Goal: Task Accomplishment & Management: Use online tool/utility

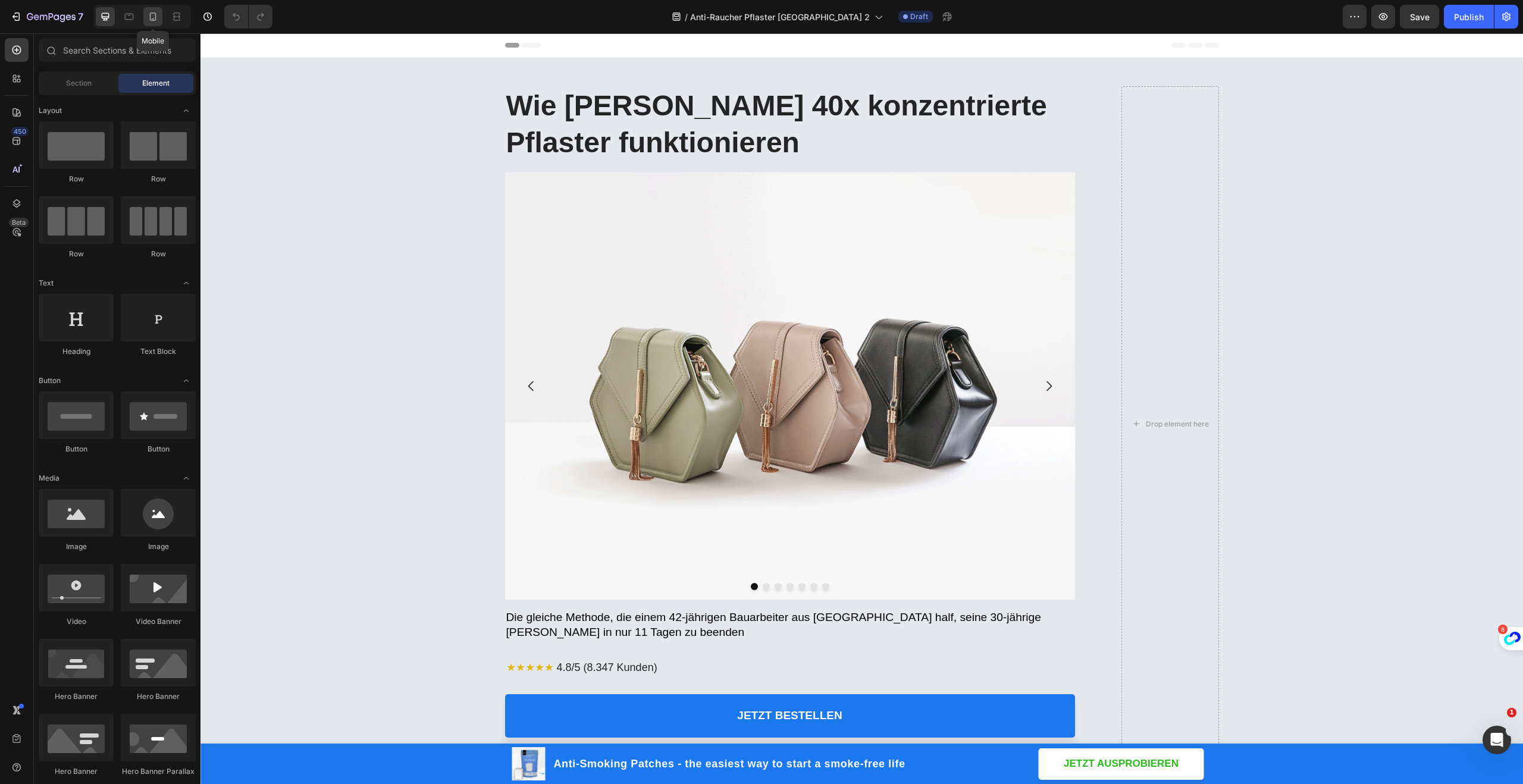
click at [156, 17] on icon at bounding box center [153, 16] width 11 height 11
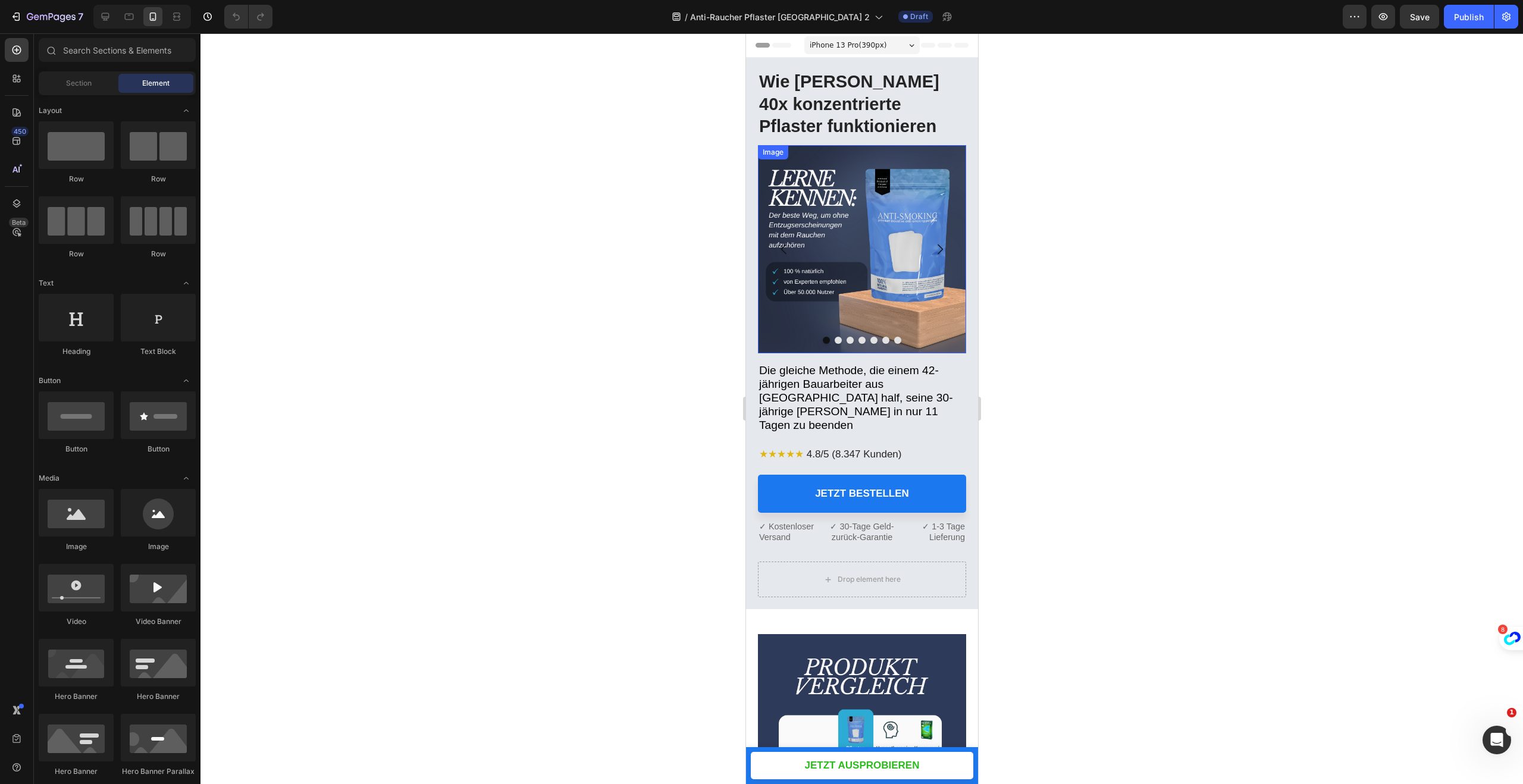
click at [1093, 195] on div at bounding box center [861, 409] width 1323 height 750
click at [846, 97] on h1 "Wie [PERSON_NAME] 40x konzentrierte Pflaster funktionieren" at bounding box center [861, 104] width 209 height 70
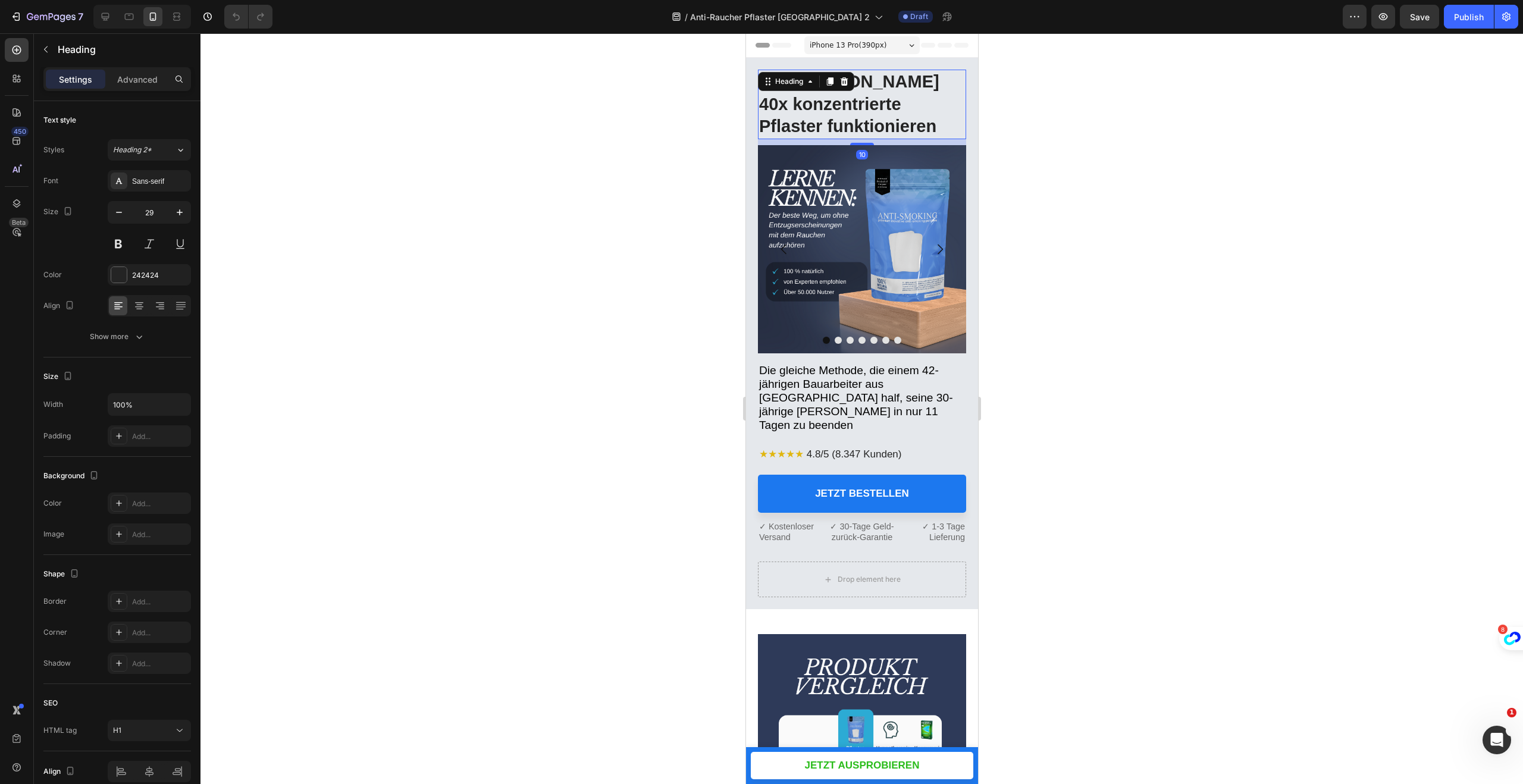
click at [846, 97] on h1 "Wie [PERSON_NAME] 40x konzentrierte Pflaster funktionieren" at bounding box center [861, 104] width 209 height 70
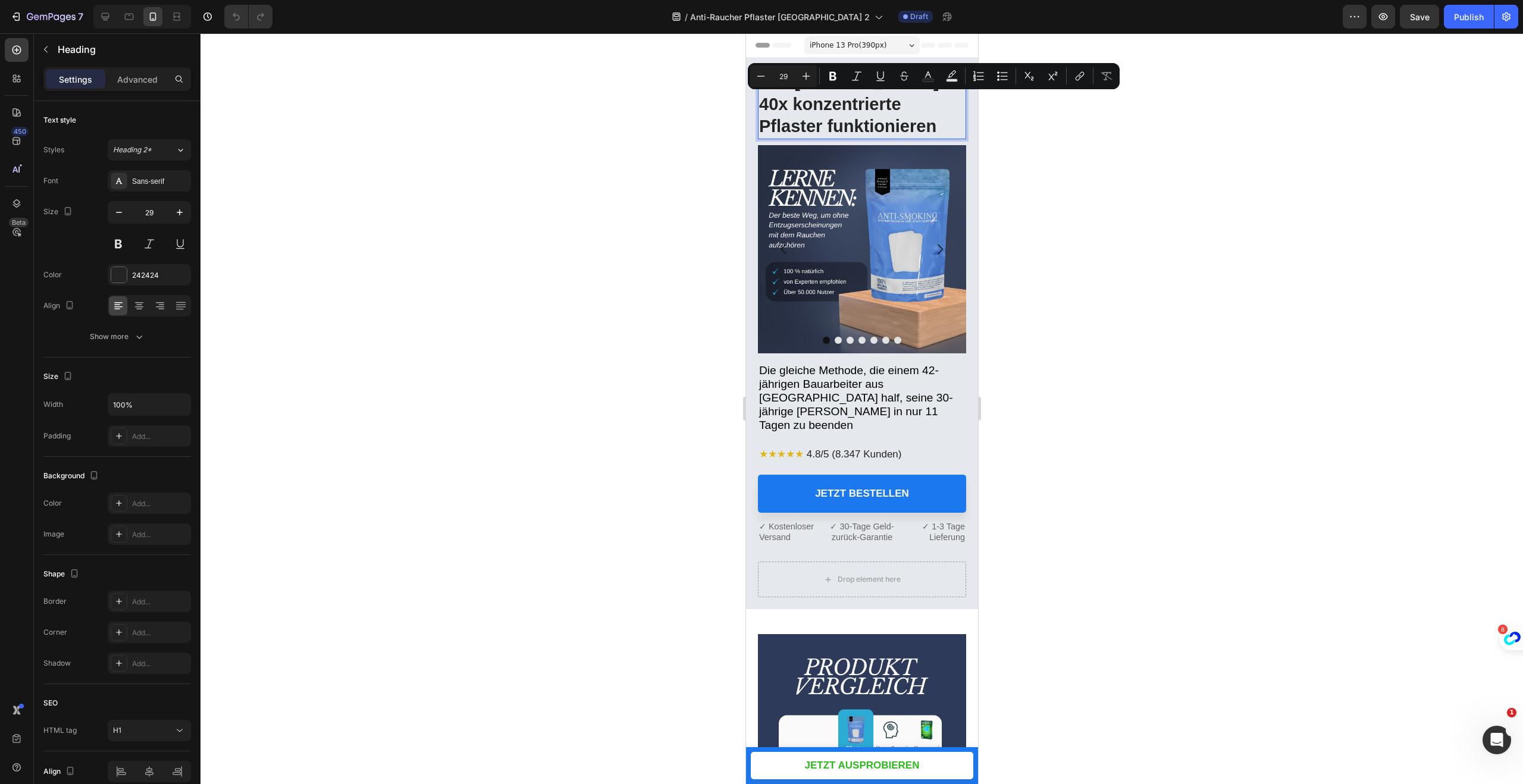
click at [878, 130] on p "Wie [PERSON_NAME] 40x konzentrierte Pflaster funktionieren" at bounding box center [861, 104] width 206 height 67
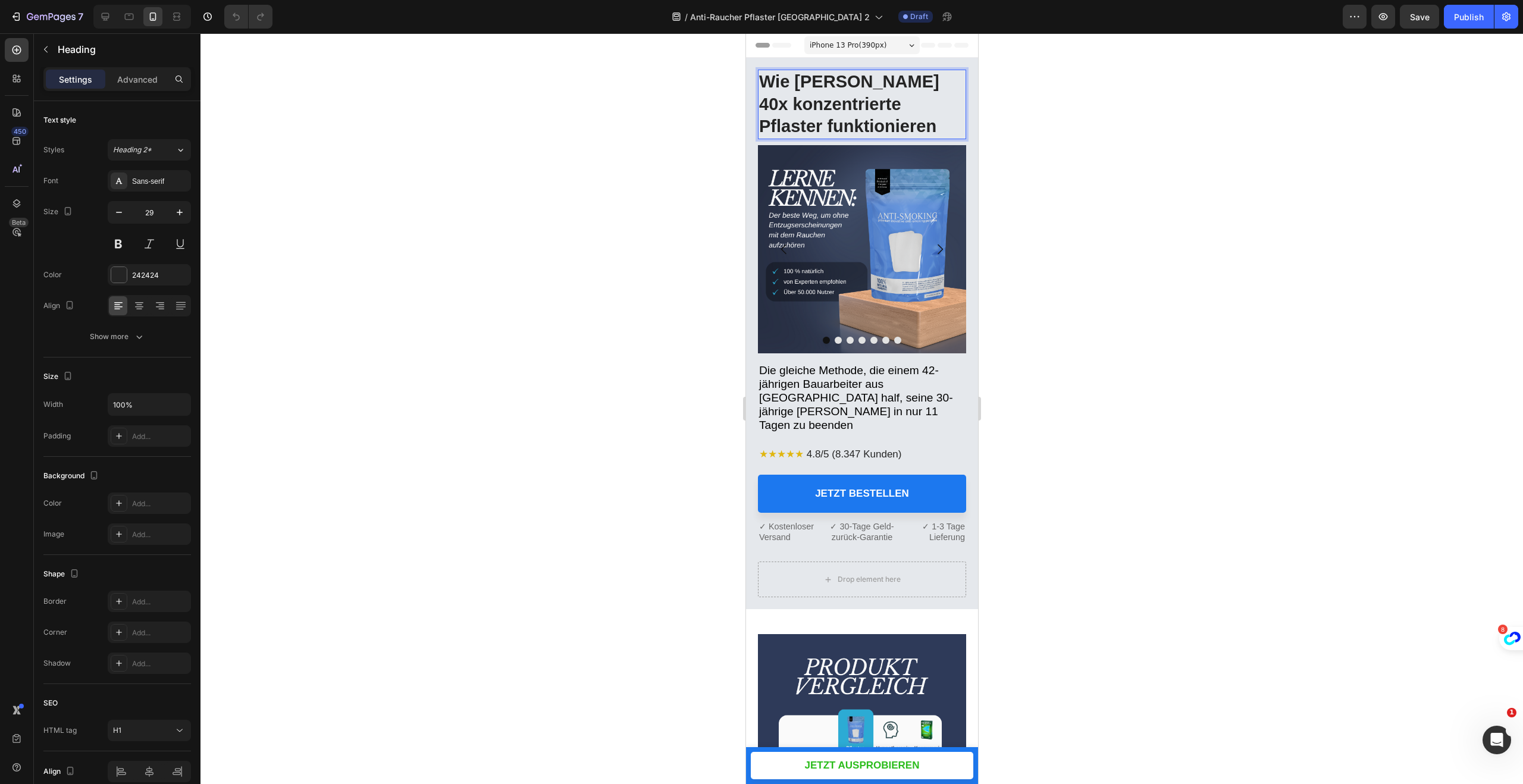
click at [827, 79] on p "Wie [PERSON_NAME] 40x konzentrierte Pflaster funktionieren" at bounding box center [861, 104] width 206 height 67
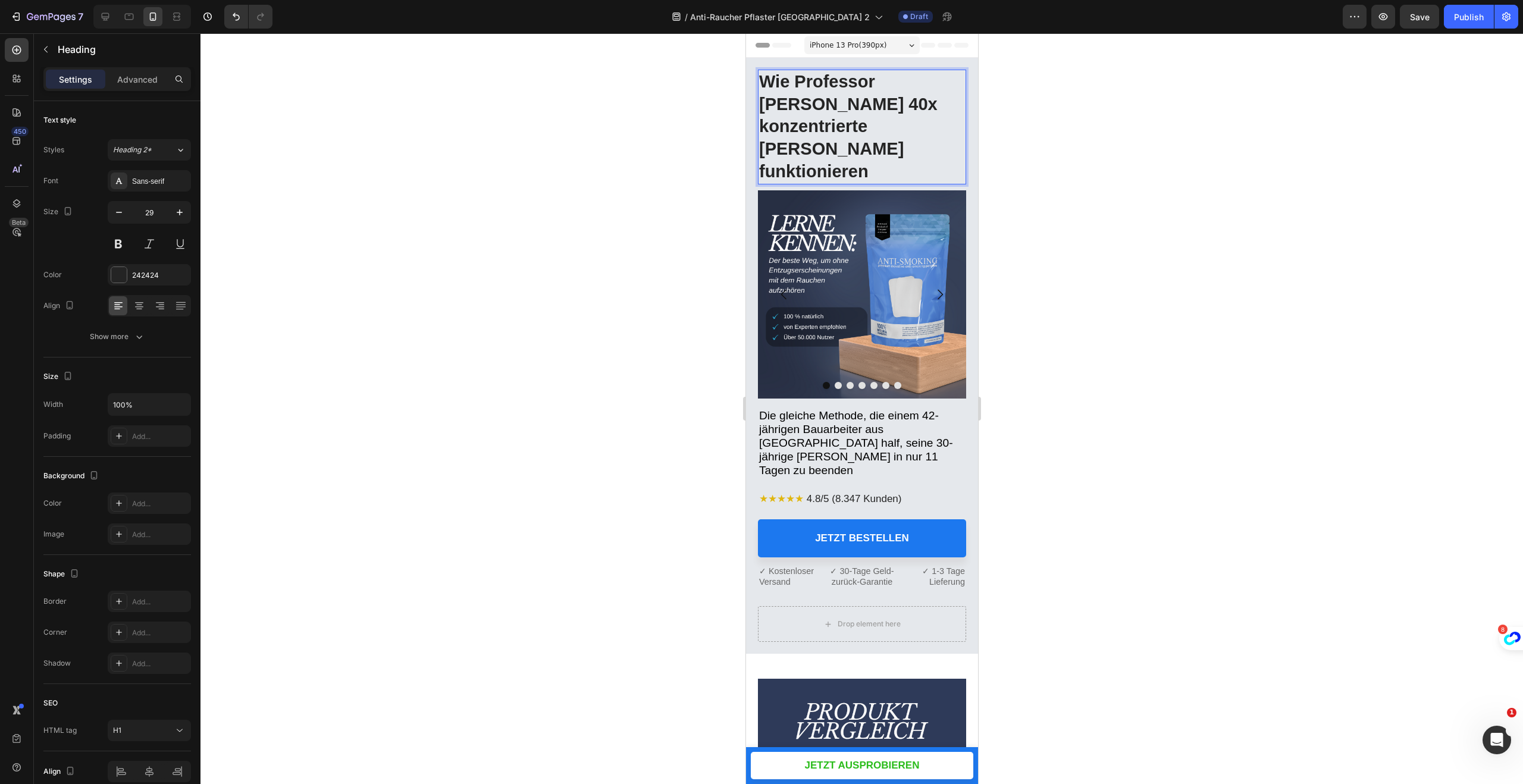
click at [932, 77] on p "Wie Professor [PERSON_NAME] 40x konzentrierte [PERSON_NAME] funktionieren" at bounding box center [861, 126] width 206 height 112
click at [1034, 137] on div at bounding box center [861, 409] width 1323 height 750
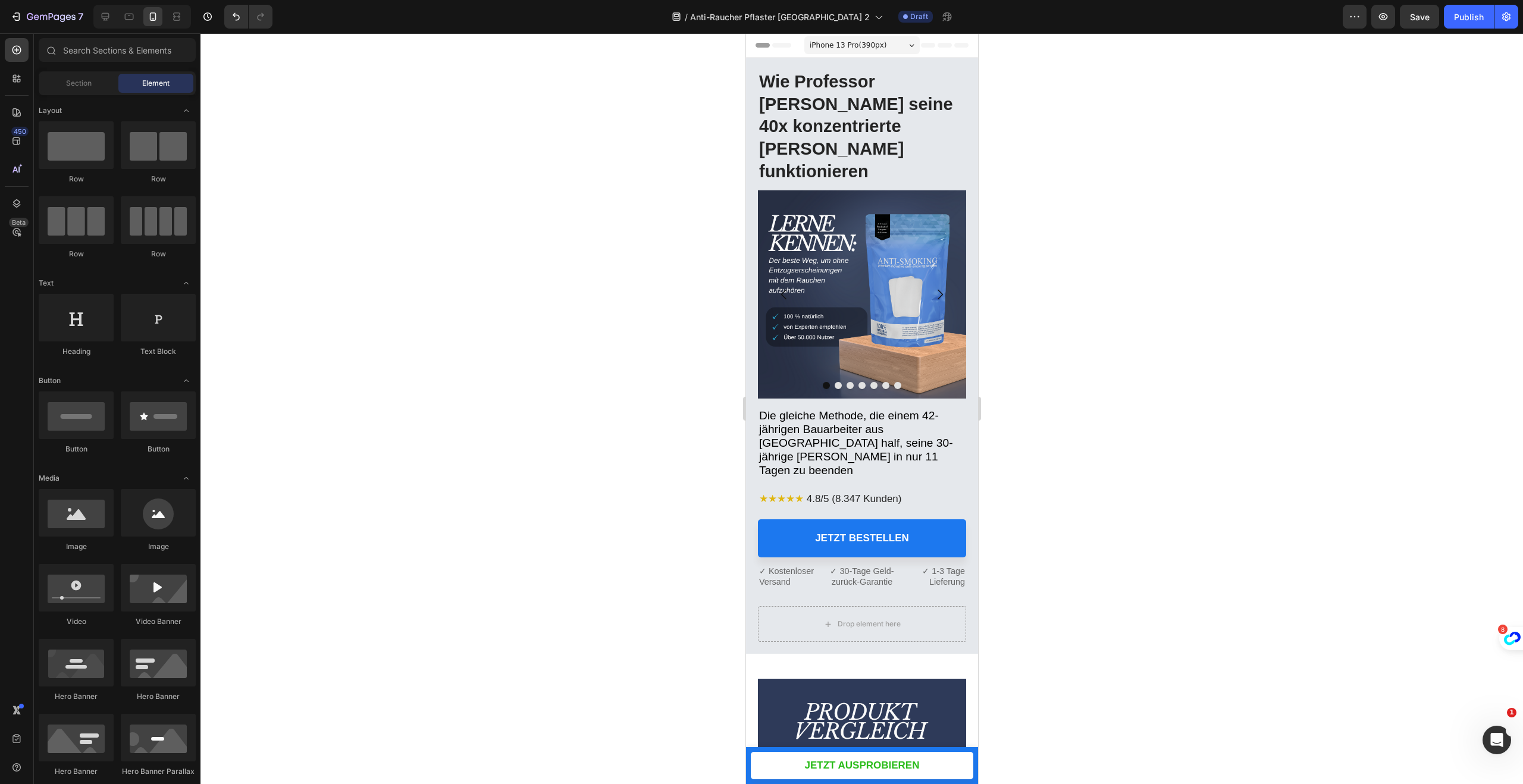
click at [1094, 129] on div at bounding box center [861, 409] width 1323 height 750
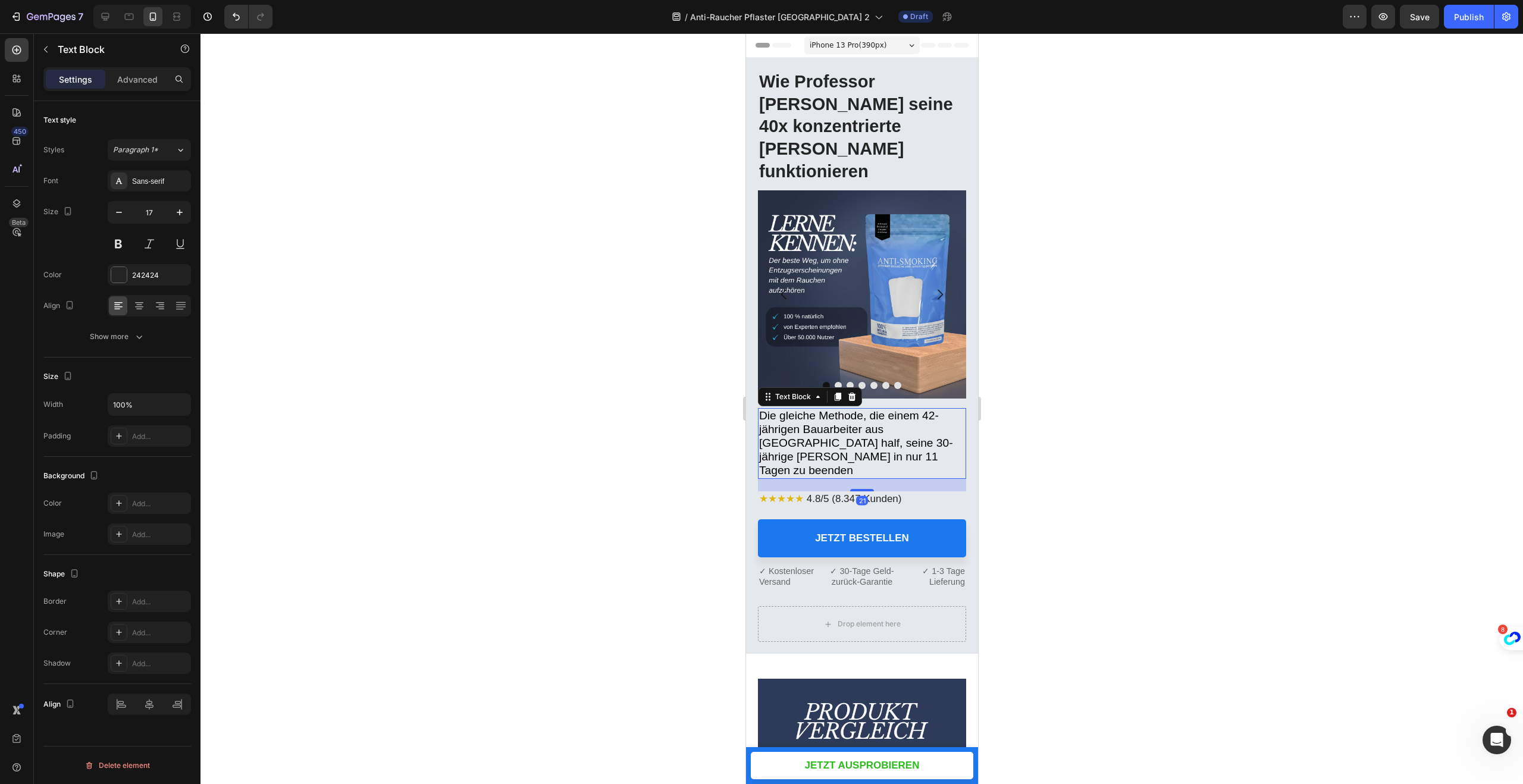
click at [889, 410] on span "Die gleiche Methode, die einem 42-jährigen Bauarbeiter aus [GEOGRAPHIC_DATA] ha…" at bounding box center [856, 443] width 194 height 67
click at [916, 410] on span "Die gleiche Methode, die einem 42-jährigen Bauarbeiter aus [GEOGRAPHIC_DATA] ha…" at bounding box center [856, 443] width 194 height 67
click at [905, 410] on span "Die gleiche Methode, die einem 42-jährigen Bauarbeiter aus [GEOGRAPHIC_DATA] ha…" at bounding box center [856, 443] width 194 height 67
click at [933, 410] on span "Die gleiche Methode, die einem 42-jährigen Bauarbeiter aus [GEOGRAPHIC_DATA] ha…" at bounding box center [856, 443] width 194 height 67
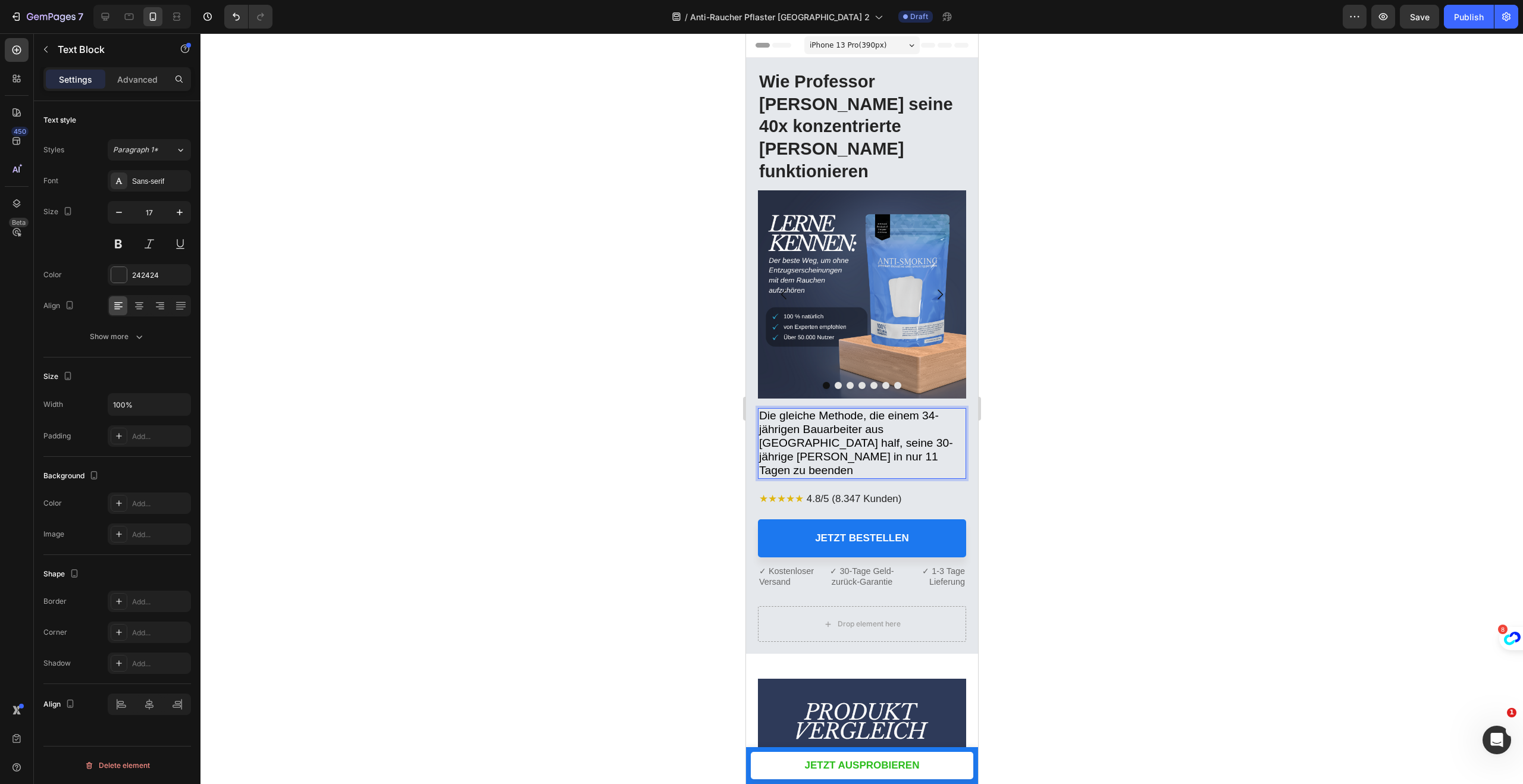
click at [1059, 281] on div at bounding box center [861, 409] width 1323 height 750
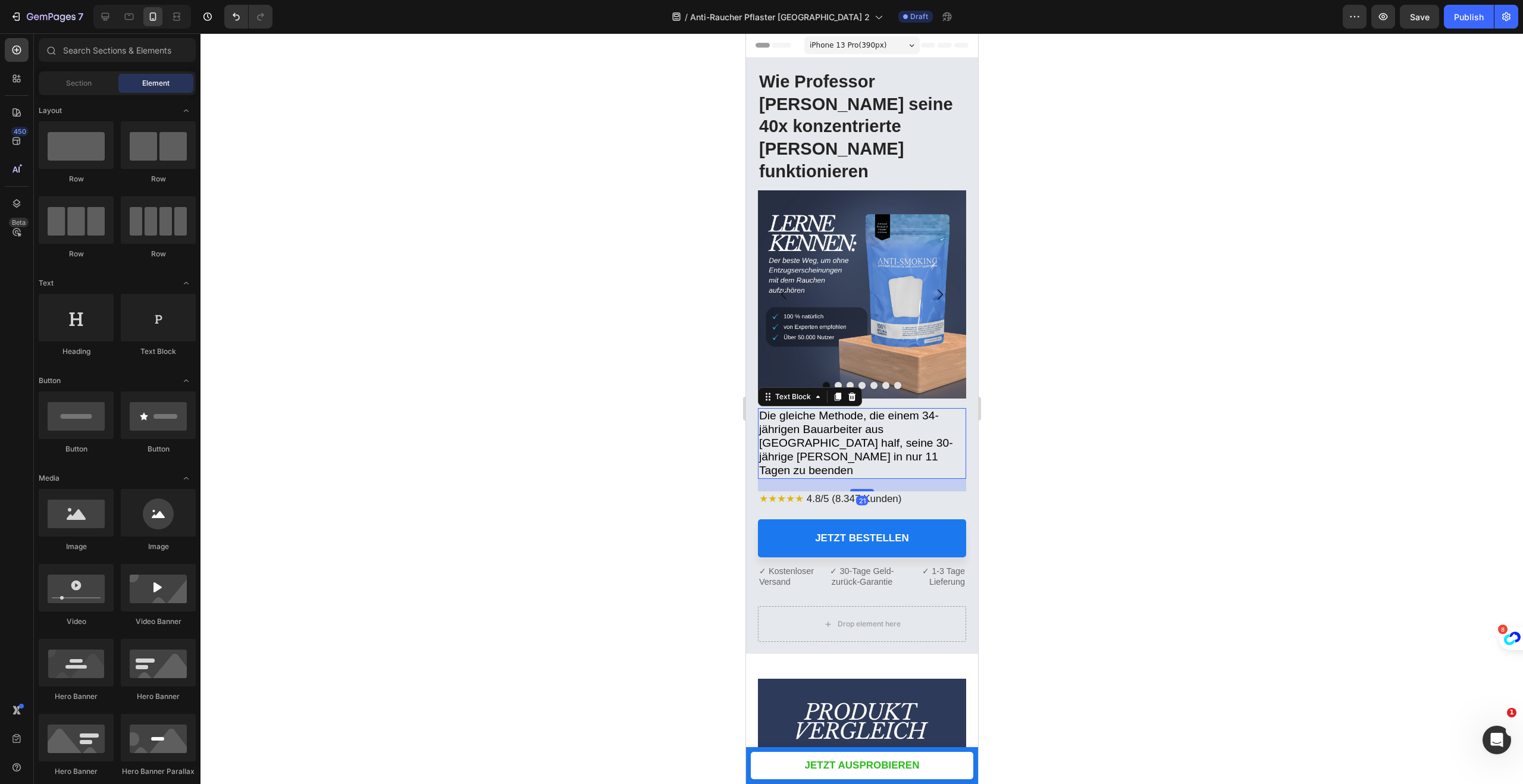
click at [839, 410] on span "Die gleiche Methode, die einem 34-jährigen Bauarbeiter aus [GEOGRAPHIC_DATA] ha…" at bounding box center [856, 443] width 194 height 67
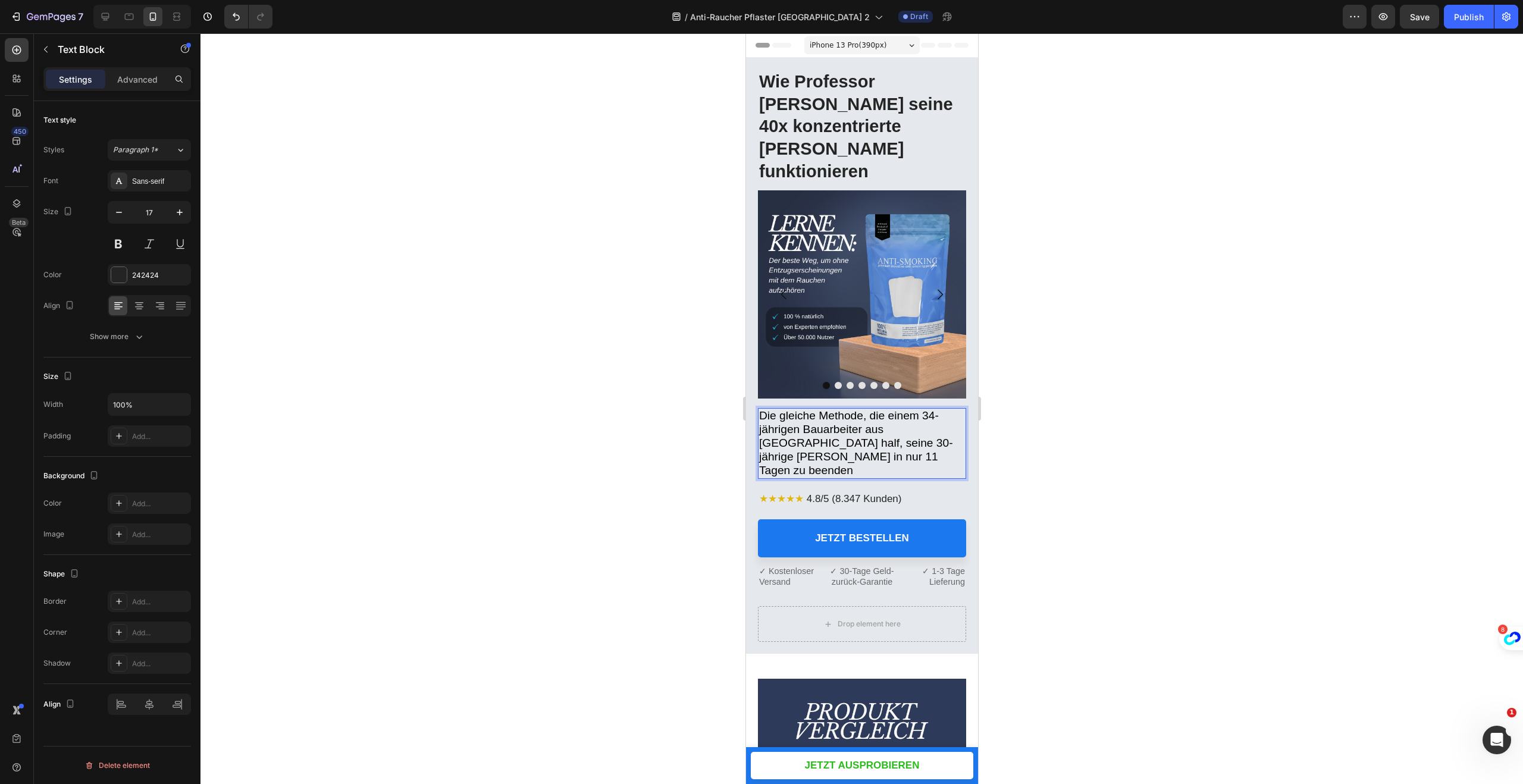
click at [824, 410] on span "Die gleiche Methode, die einem 34-jährigen Bauarbeiter aus [GEOGRAPHIC_DATA] ha…" at bounding box center [856, 443] width 194 height 67
click at [1068, 247] on div at bounding box center [861, 409] width 1323 height 750
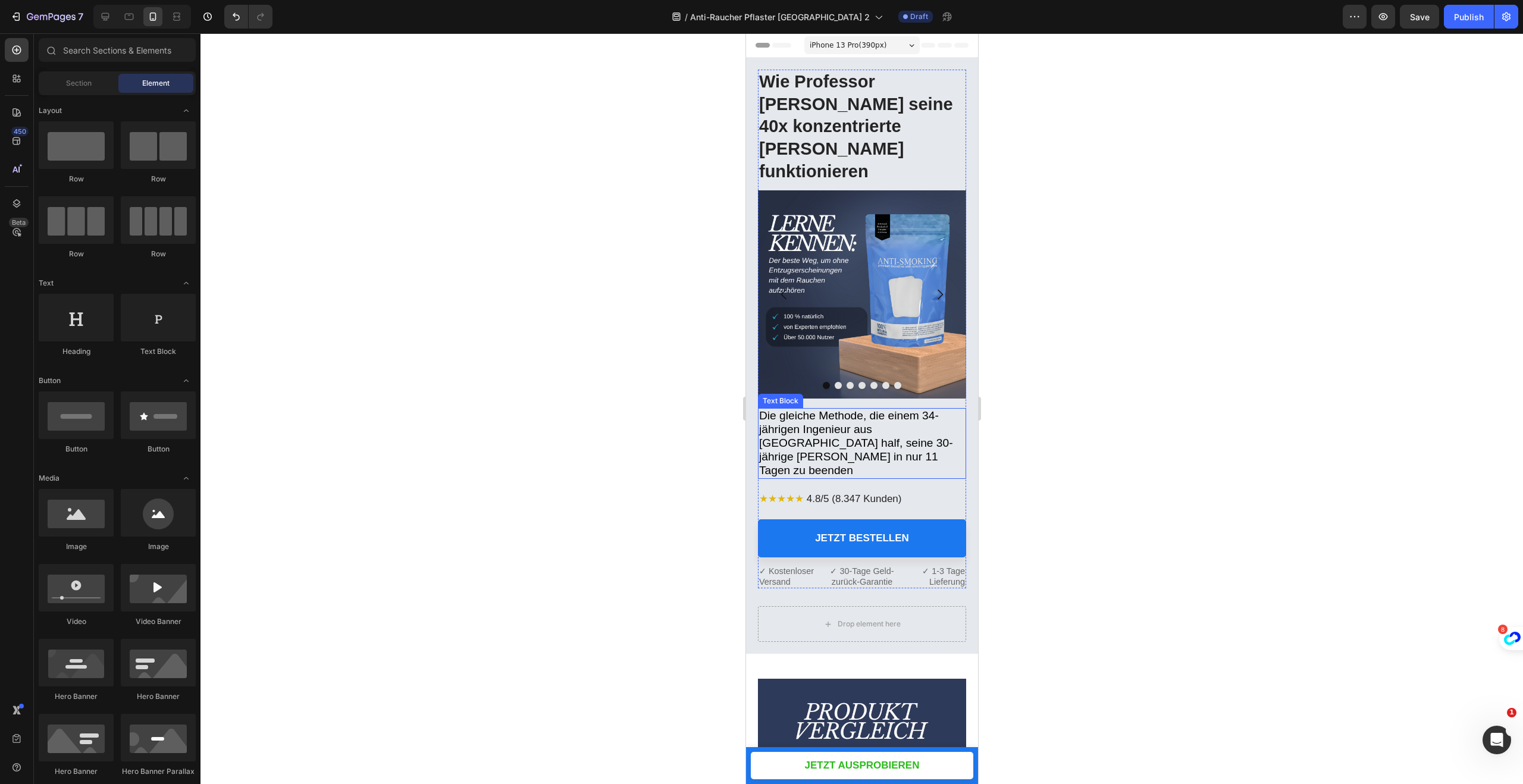
click at [819, 410] on p "Die gleiche Methode, die einem 34-jährigen Ingenieur aus [GEOGRAPHIC_DATA] half…" at bounding box center [861, 443] width 206 height 68
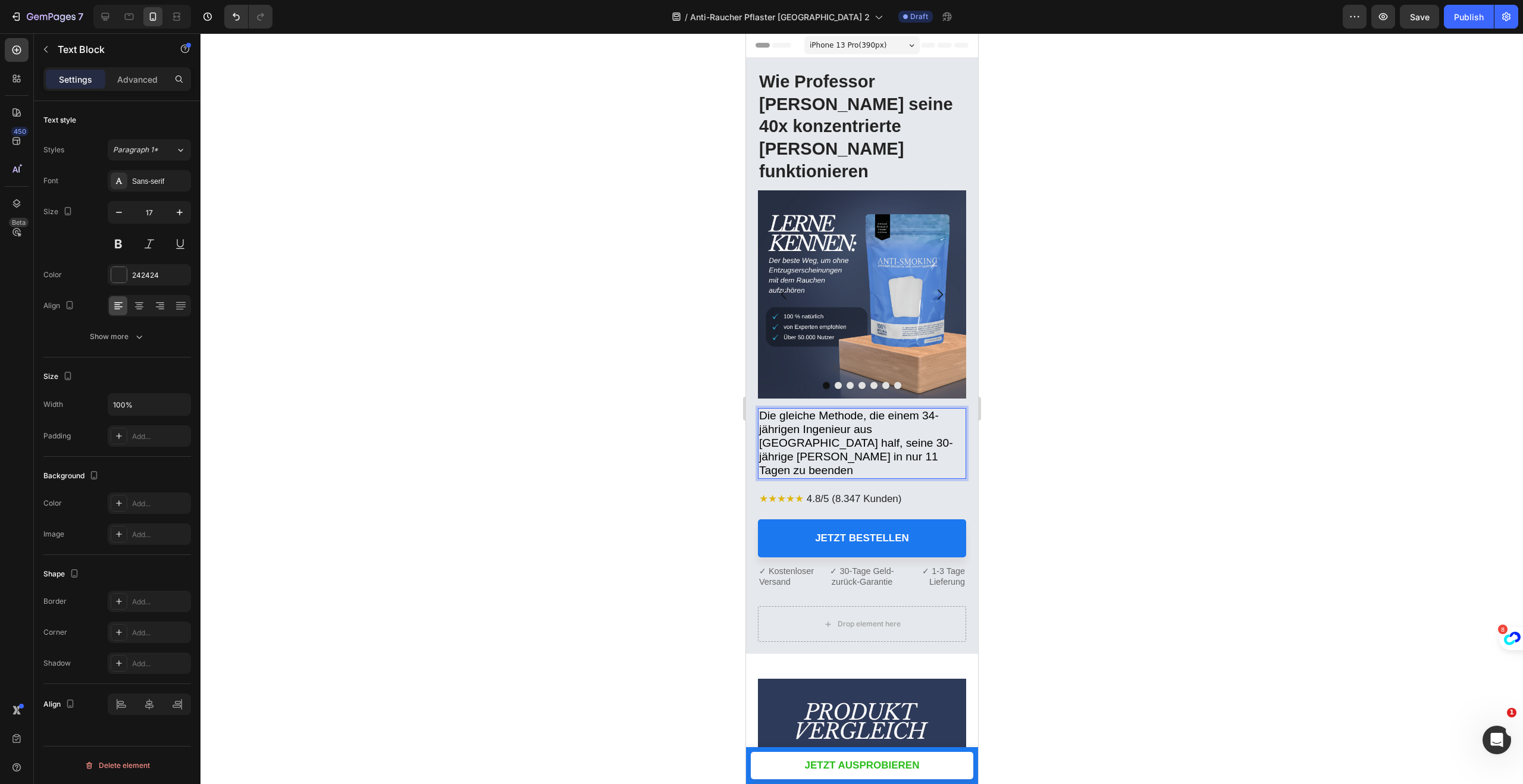
click at [796, 410] on span "Die gleiche Methode, die einem 34-jährigen Ingenieur aus [GEOGRAPHIC_DATA] half…" at bounding box center [856, 443] width 194 height 67
click at [1144, 318] on div at bounding box center [861, 409] width 1323 height 750
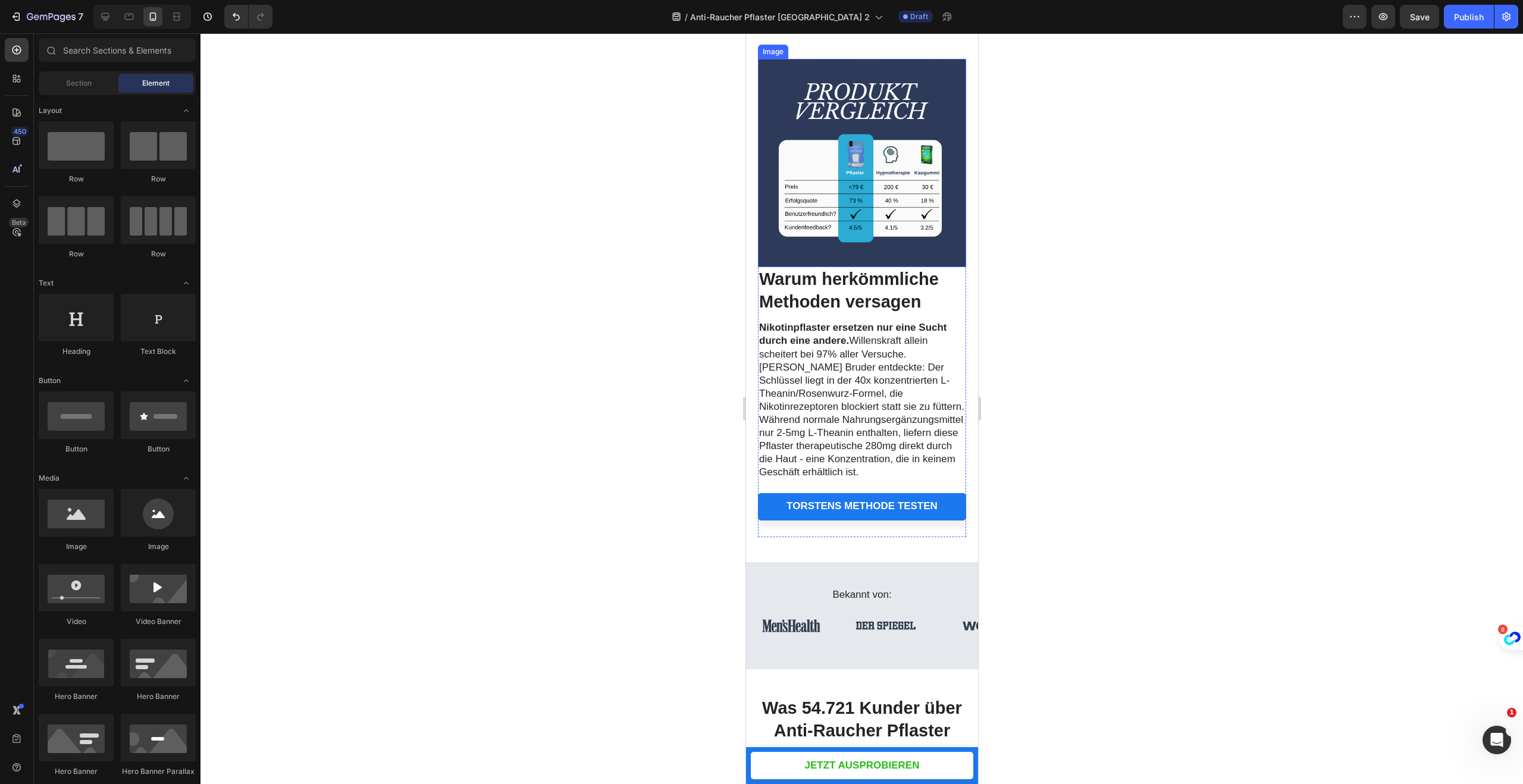
scroll to position [567, 0]
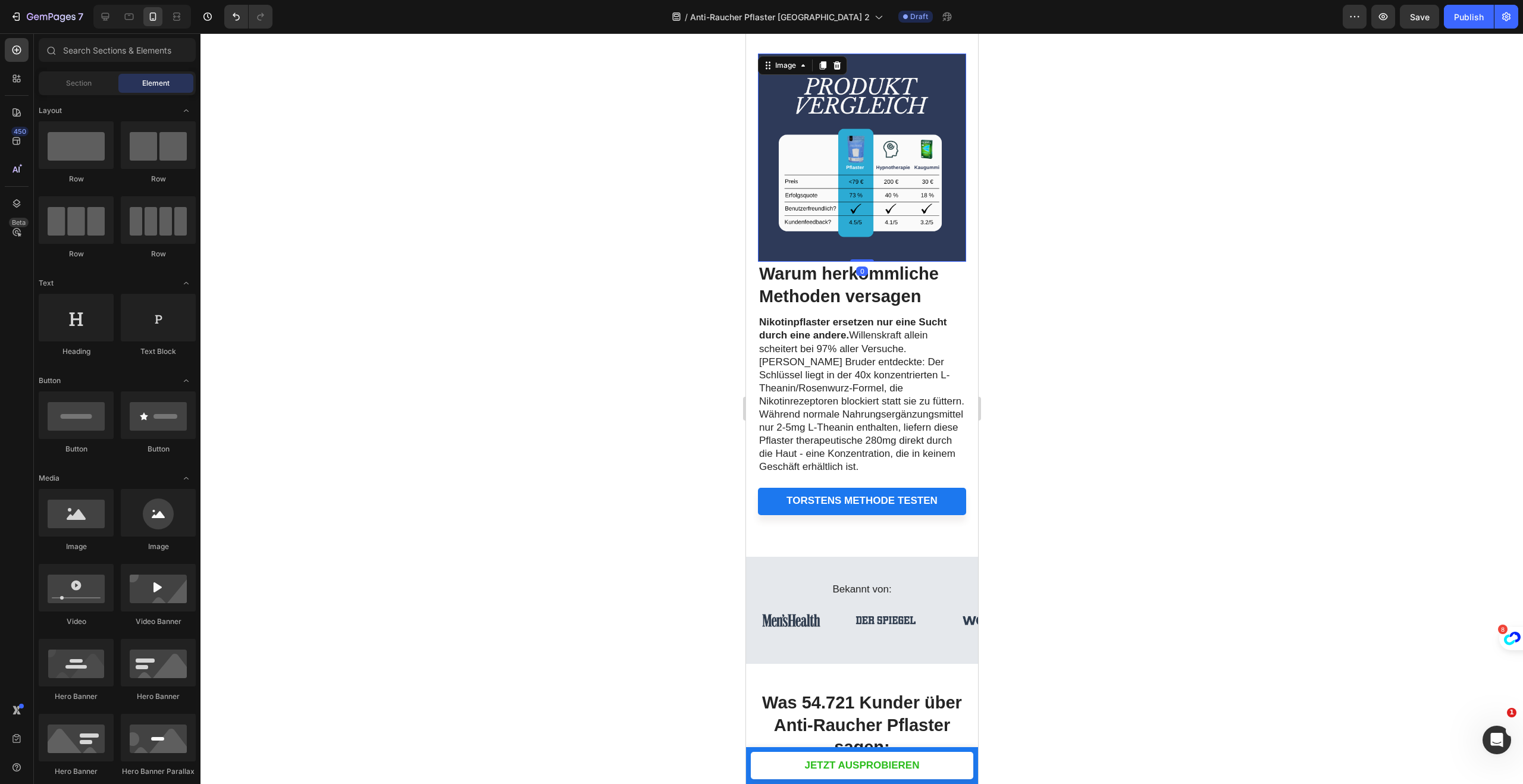
click at [865, 221] on img at bounding box center [861, 158] width 209 height 209
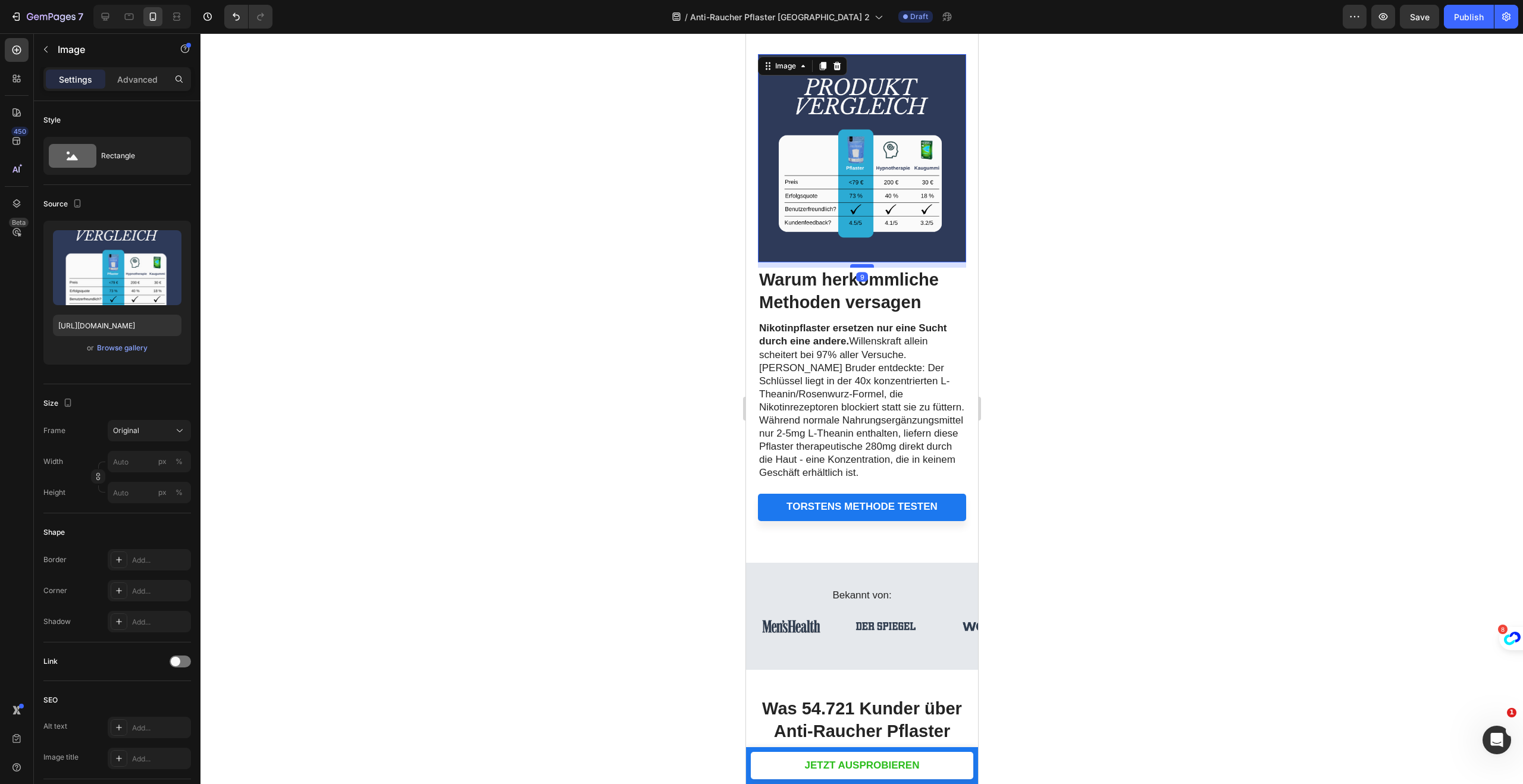
scroll to position [567, 0]
drag, startPoint x: 861, startPoint y: 260, endPoint x: 860, endPoint y: 267, distance: 7.1
click at [860, 267] on div at bounding box center [861, 265] width 24 height 3
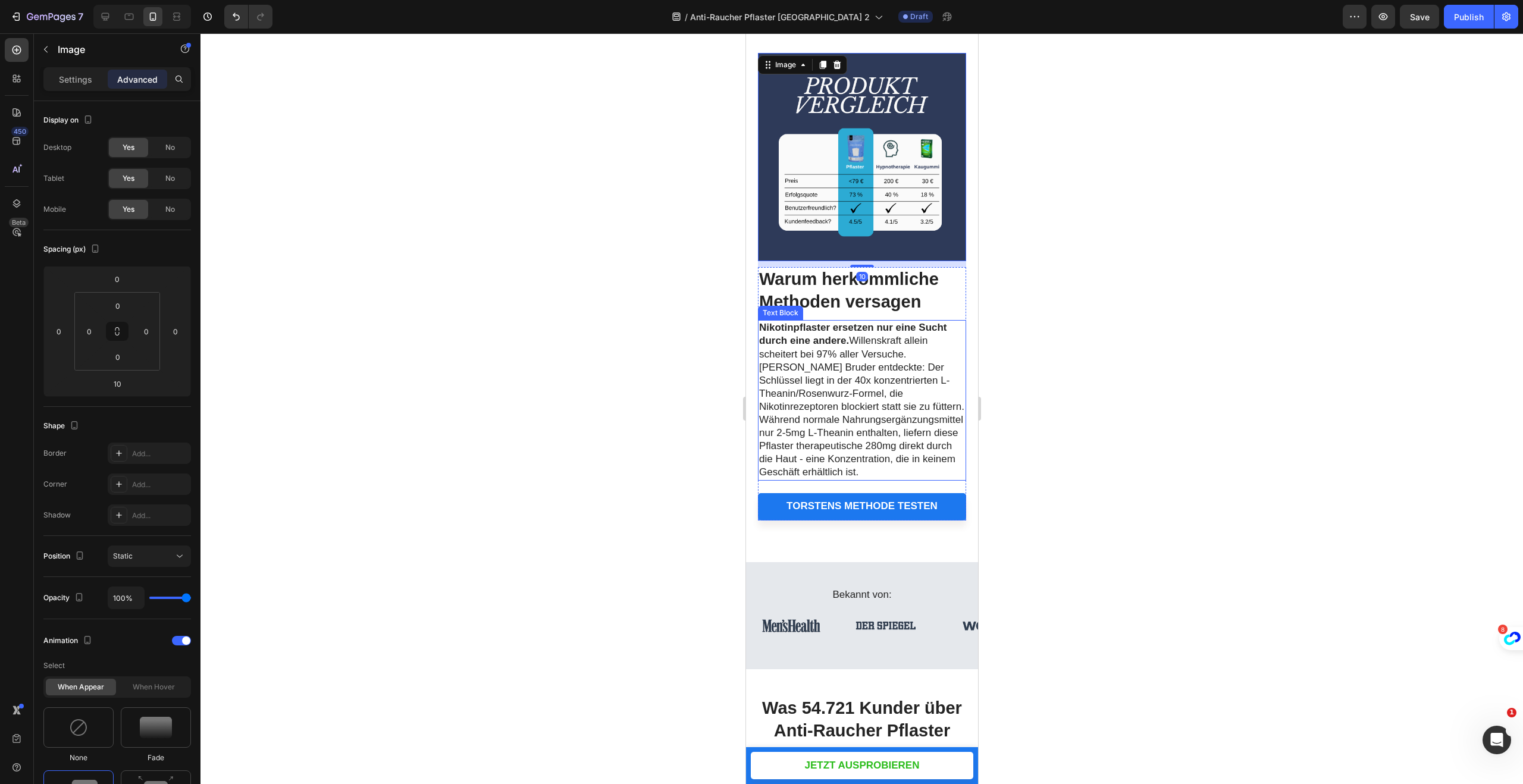
click at [865, 325] on strong "Nikotinpflaster ersetzen nur eine Sucht durch eine andere." at bounding box center [852, 334] width 188 height 25
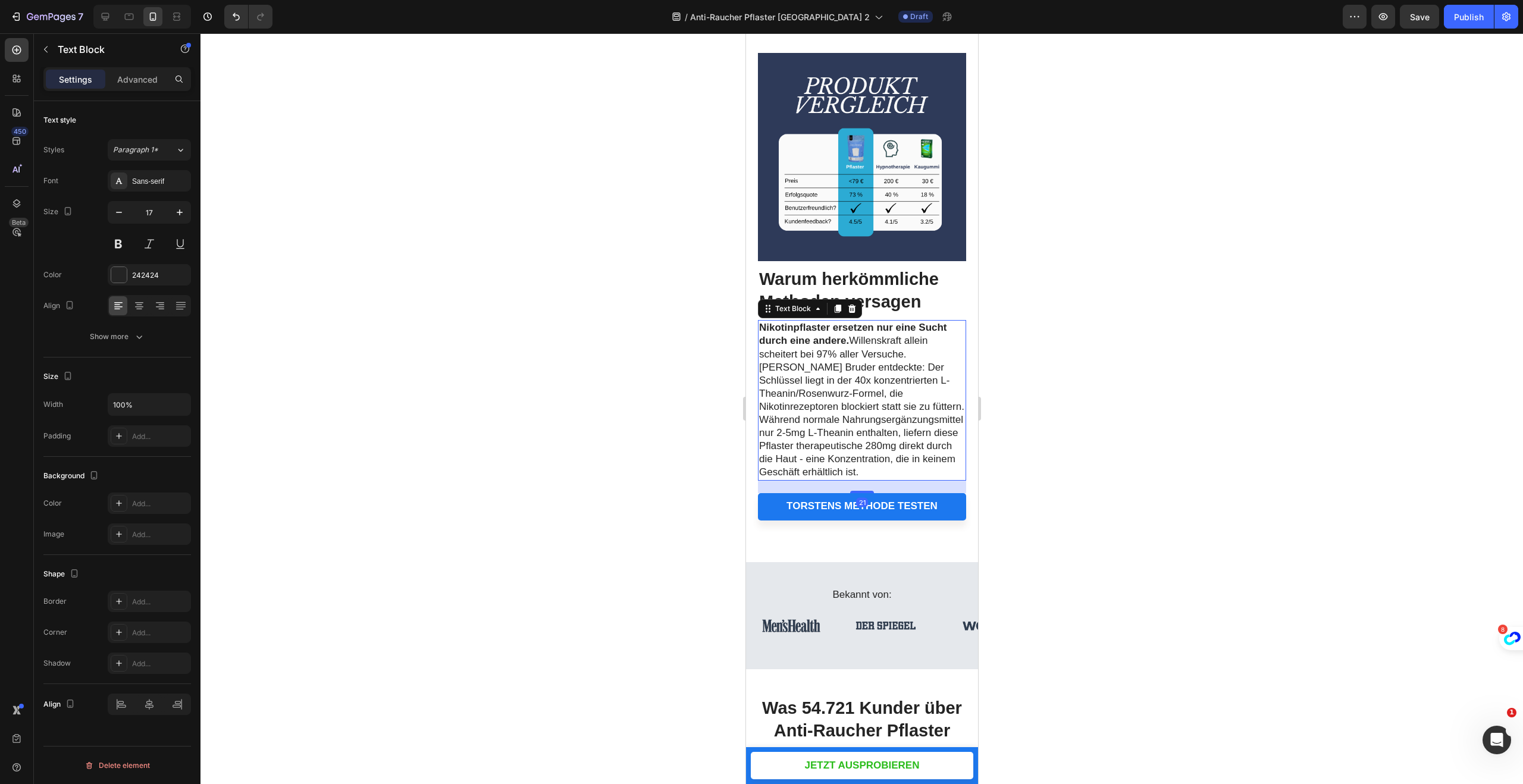
click at [869, 369] on p "Nikotinpflaster ersetzen nur eine Sucht durch eine andere. Willenskraft allein …" at bounding box center [861, 367] width 206 height 92
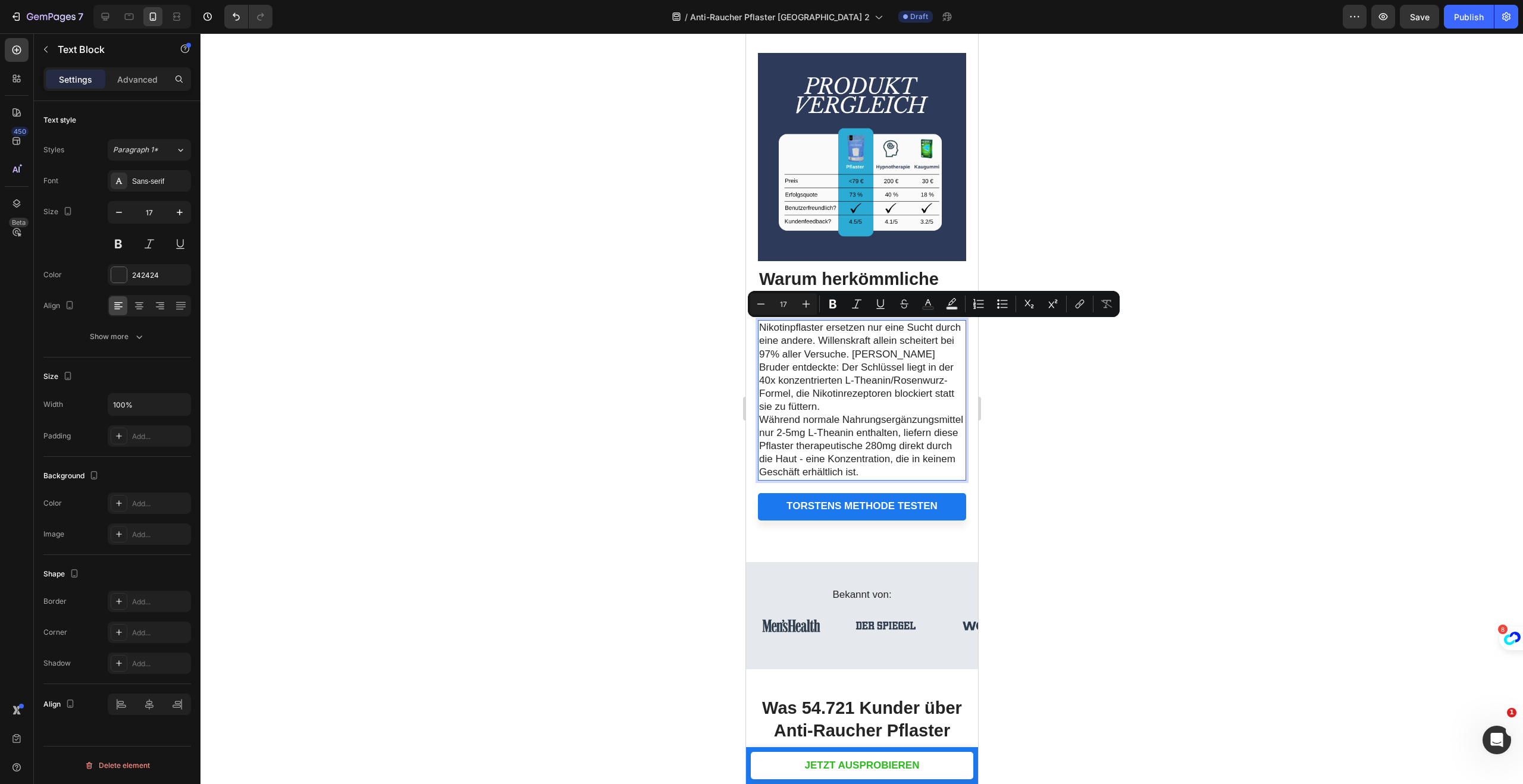
click at [849, 405] on p "Nikotinpflaster ersetzen nur eine Sucht durch eine andere. Willenskraft allein …" at bounding box center [861, 367] width 206 height 92
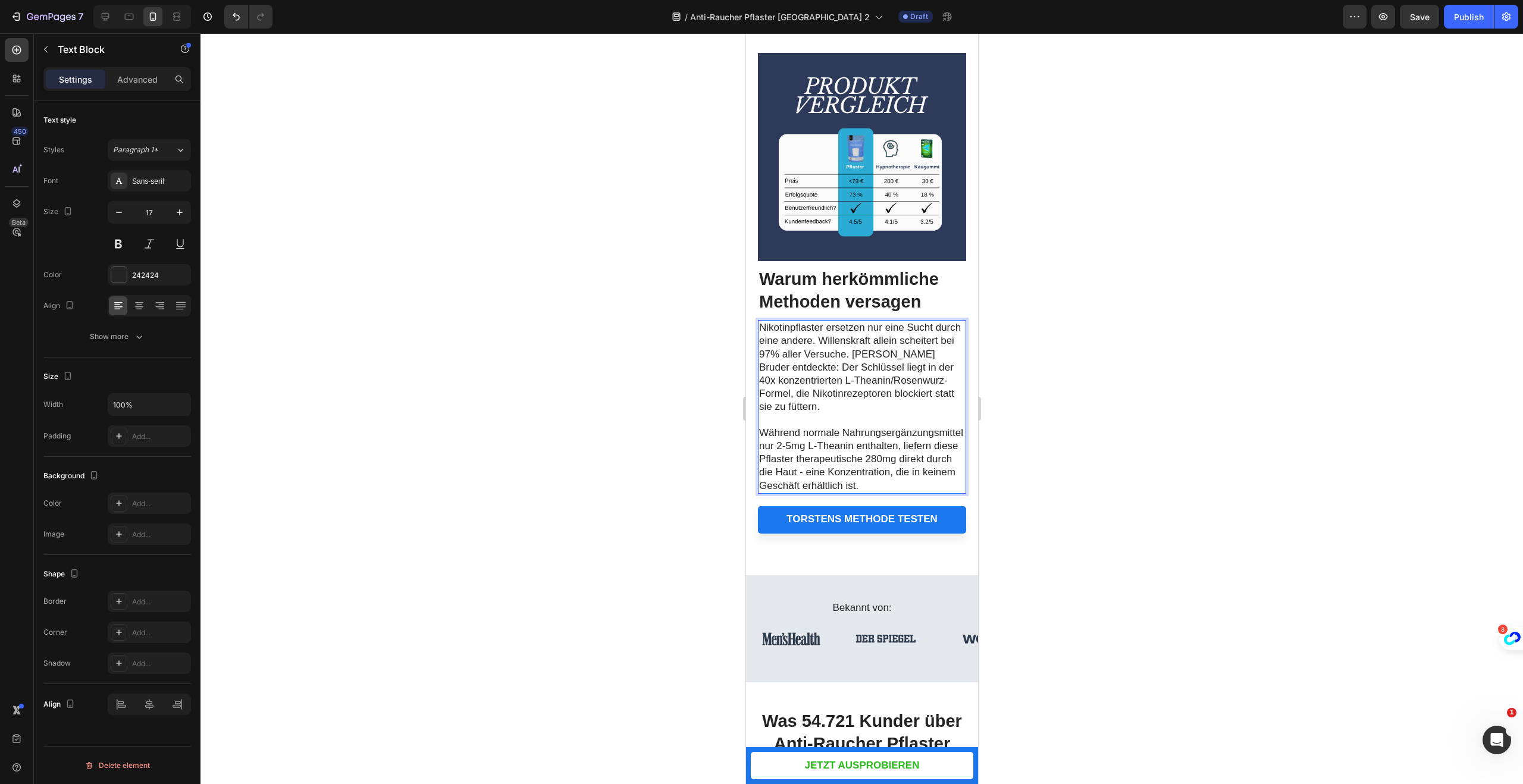
click at [1114, 264] on div at bounding box center [861, 409] width 1323 height 750
click at [882, 365] on p "Nikotinpflaster ersetzen nur eine Sucht durch eine andere. Willenskraft allein …" at bounding box center [861, 367] width 206 height 92
drag, startPoint x: 882, startPoint y: 365, endPoint x: 895, endPoint y: 358, distance: 14.8
drag, startPoint x: 924, startPoint y: 355, endPoint x: 854, endPoint y: 355, distance: 70.0
click at [854, 355] on p "Nikotinpflaster ersetzen nur eine Sucht durch eine andere. Willenskraft allein …" at bounding box center [861, 367] width 206 height 92
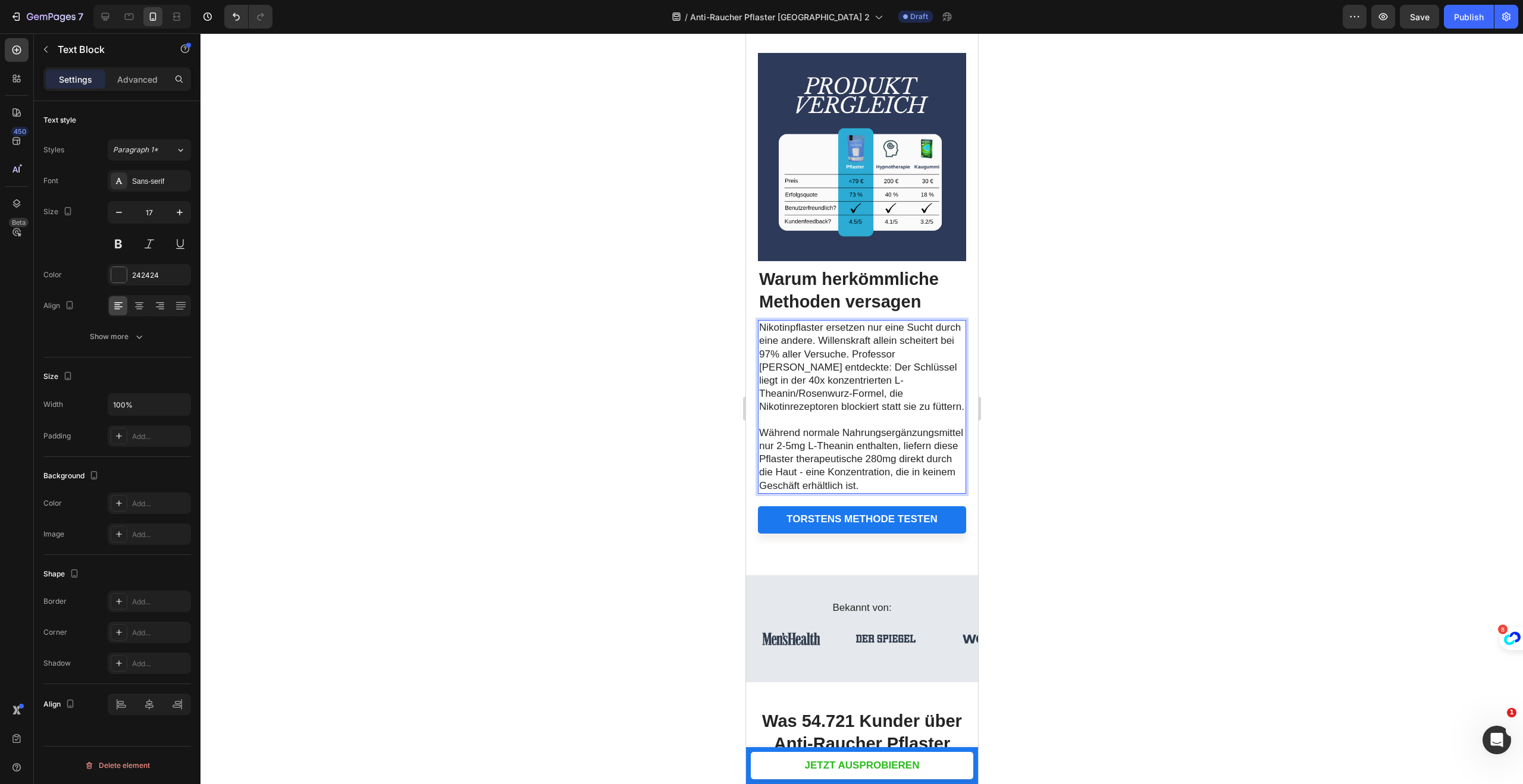
click at [1117, 252] on div at bounding box center [861, 409] width 1323 height 750
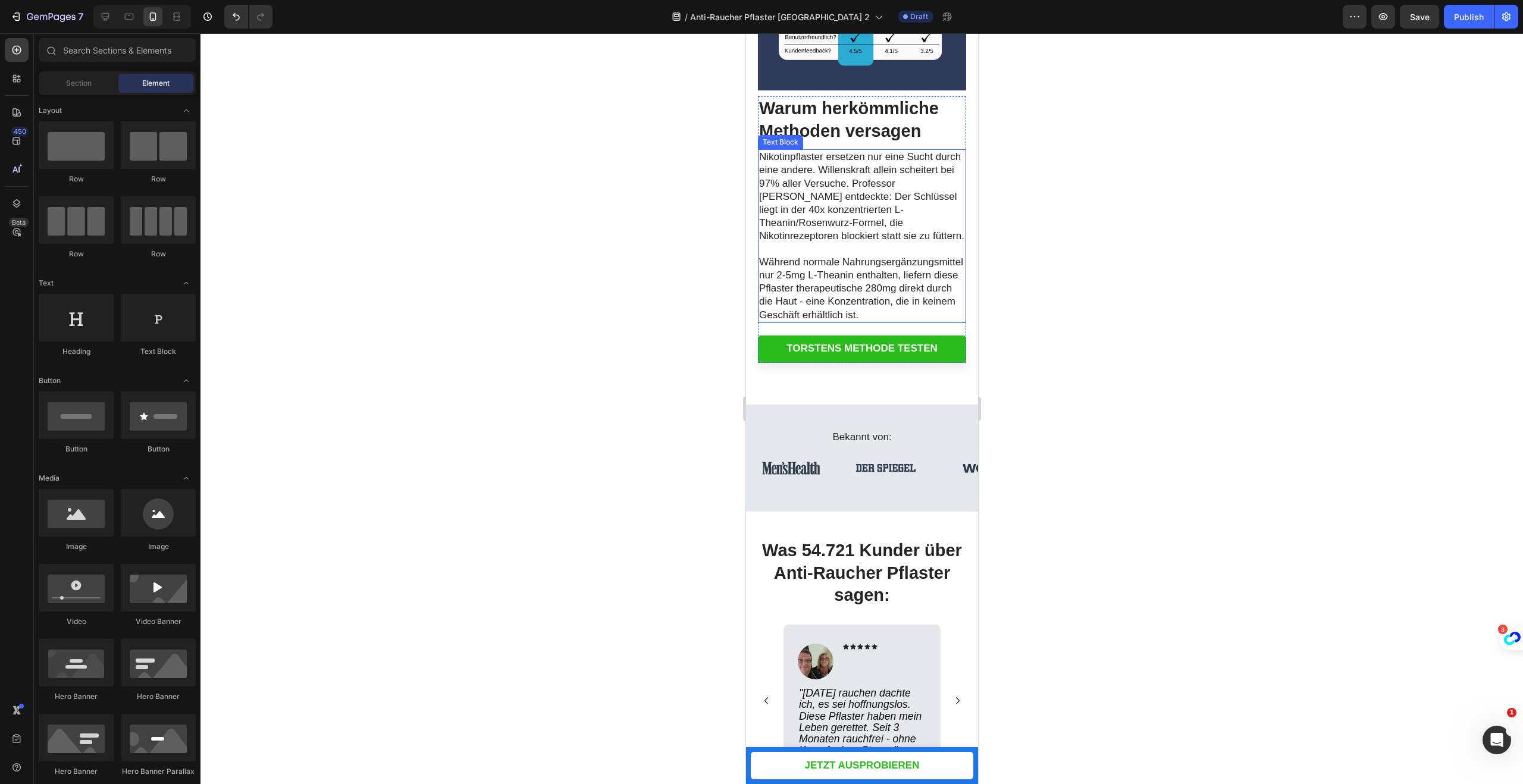
scroll to position [742, 0]
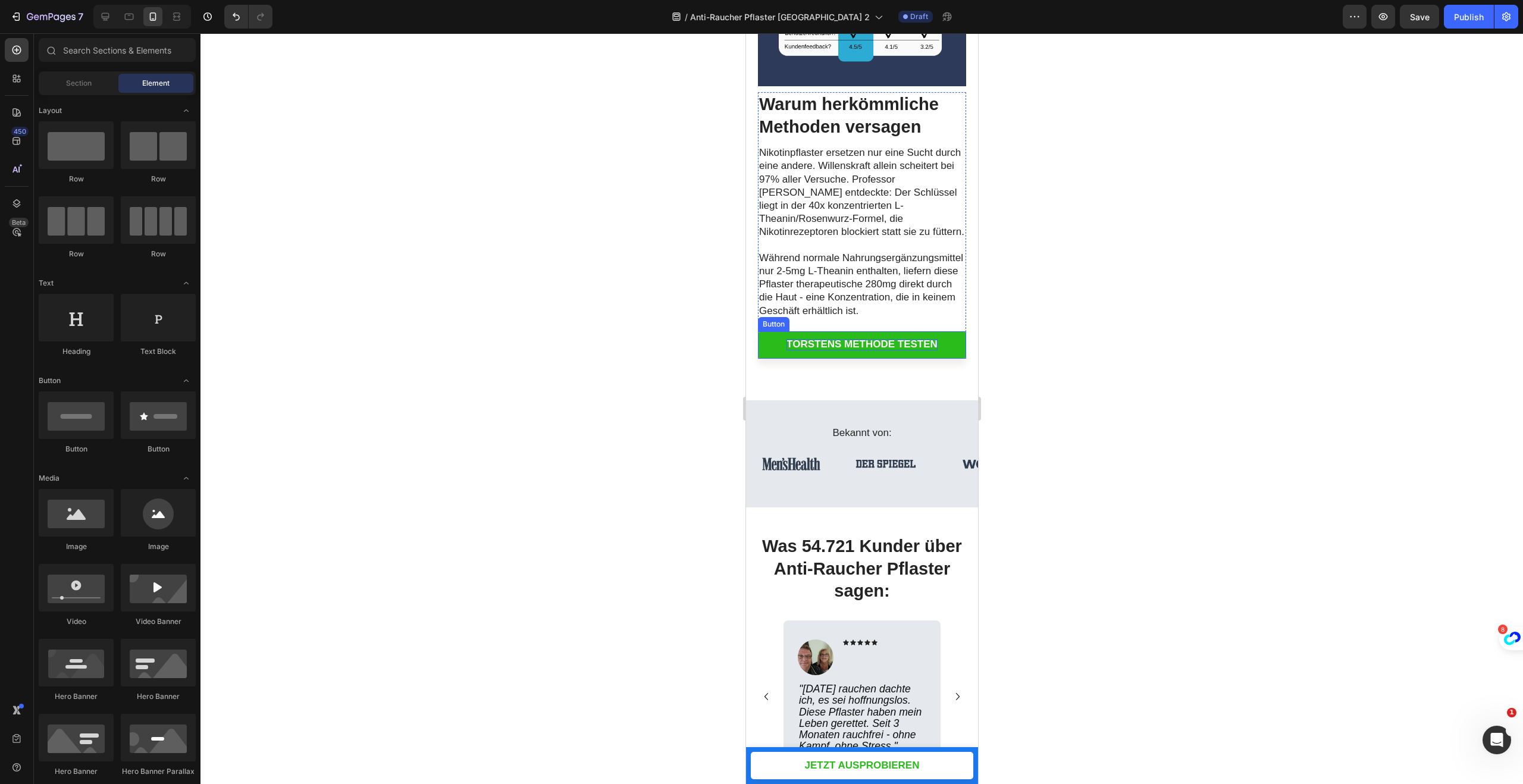
click at [823, 349] on strong "TORSTENS METHODE TESTEN" at bounding box center [861, 344] width 151 height 11
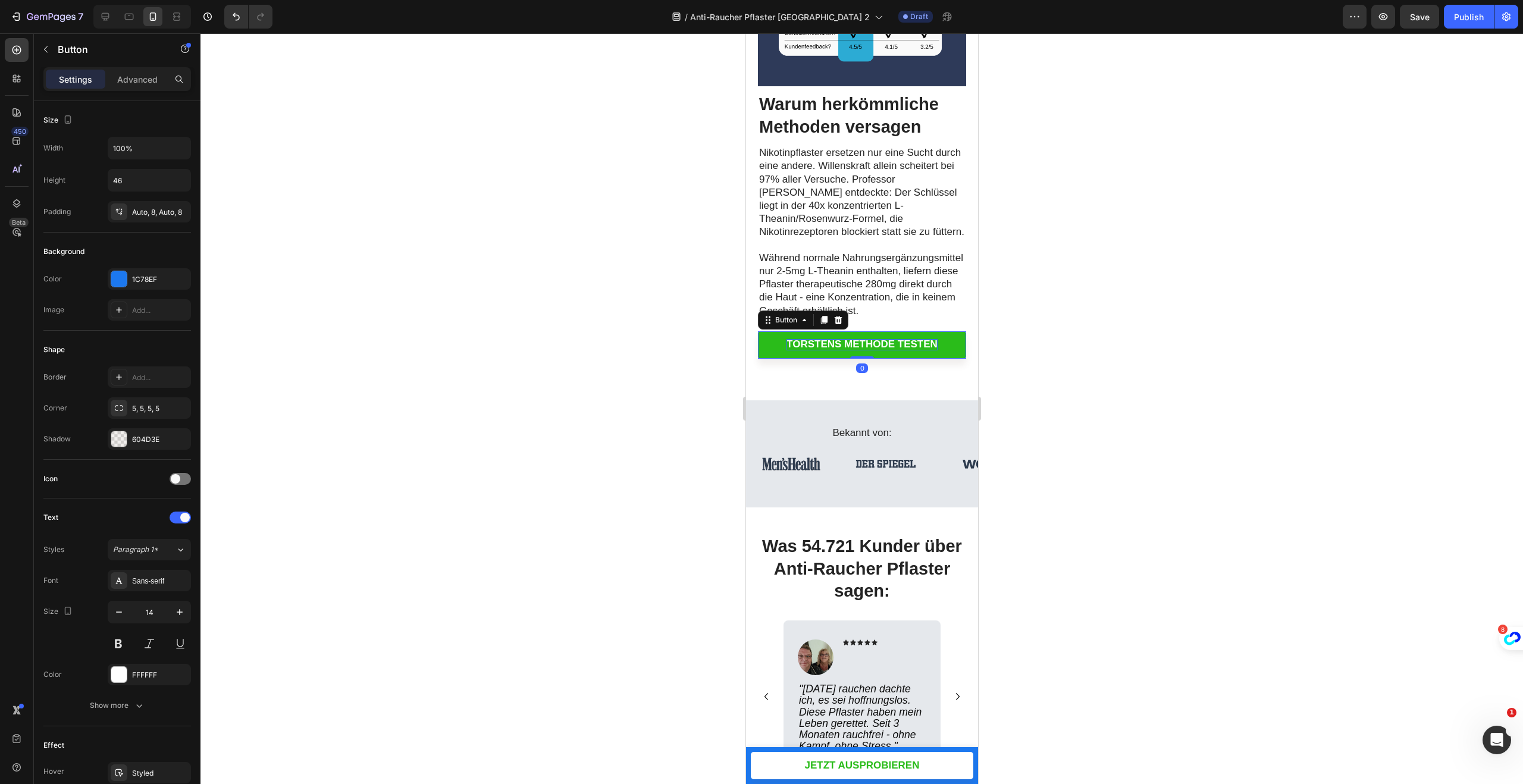
click at [823, 349] on strong "TORSTENS METHODE TESTEN" at bounding box center [861, 344] width 151 height 11
click at [1227, 172] on div at bounding box center [861, 409] width 1323 height 750
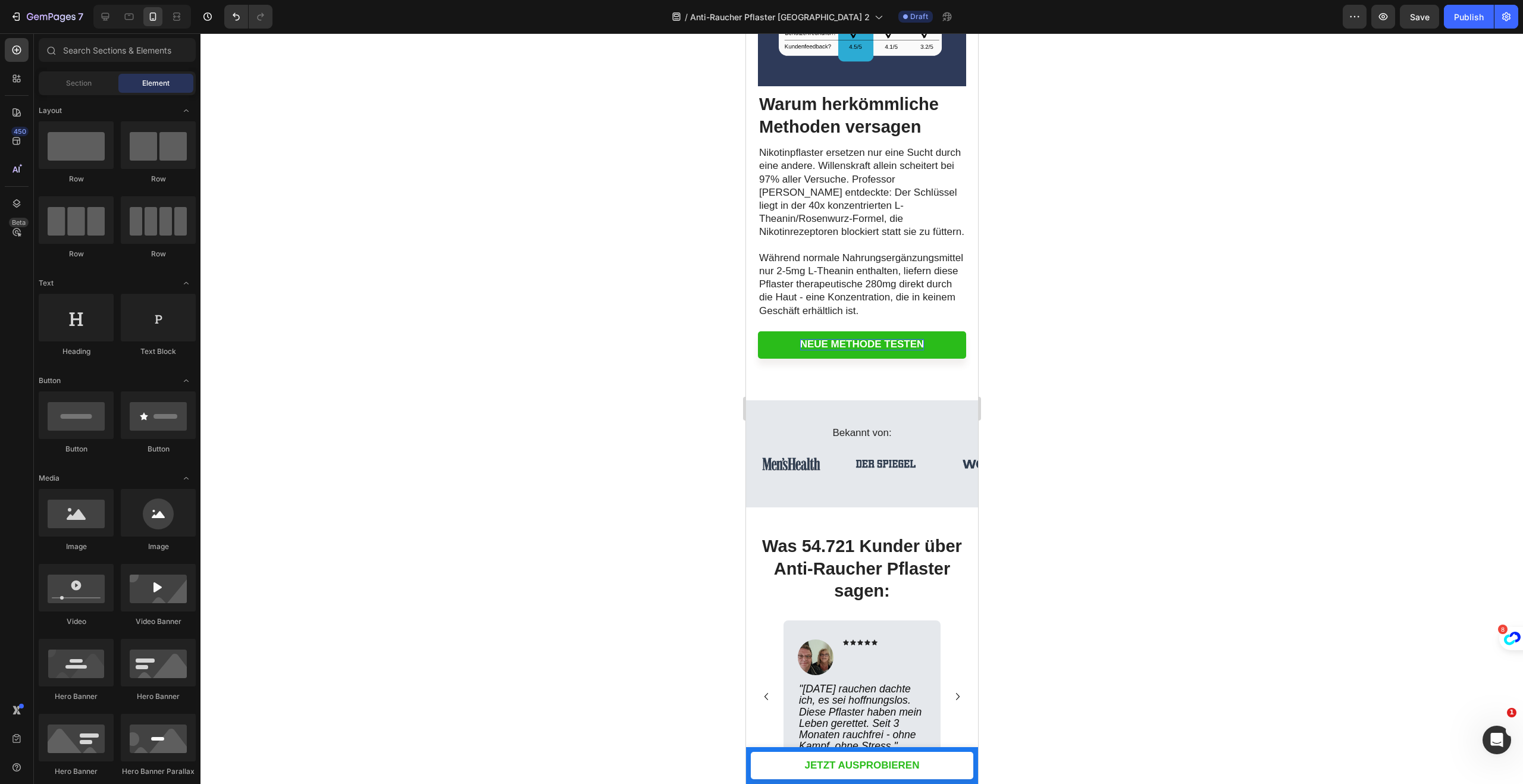
click at [1230, 200] on div at bounding box center [861, 409] width 1323 height 750
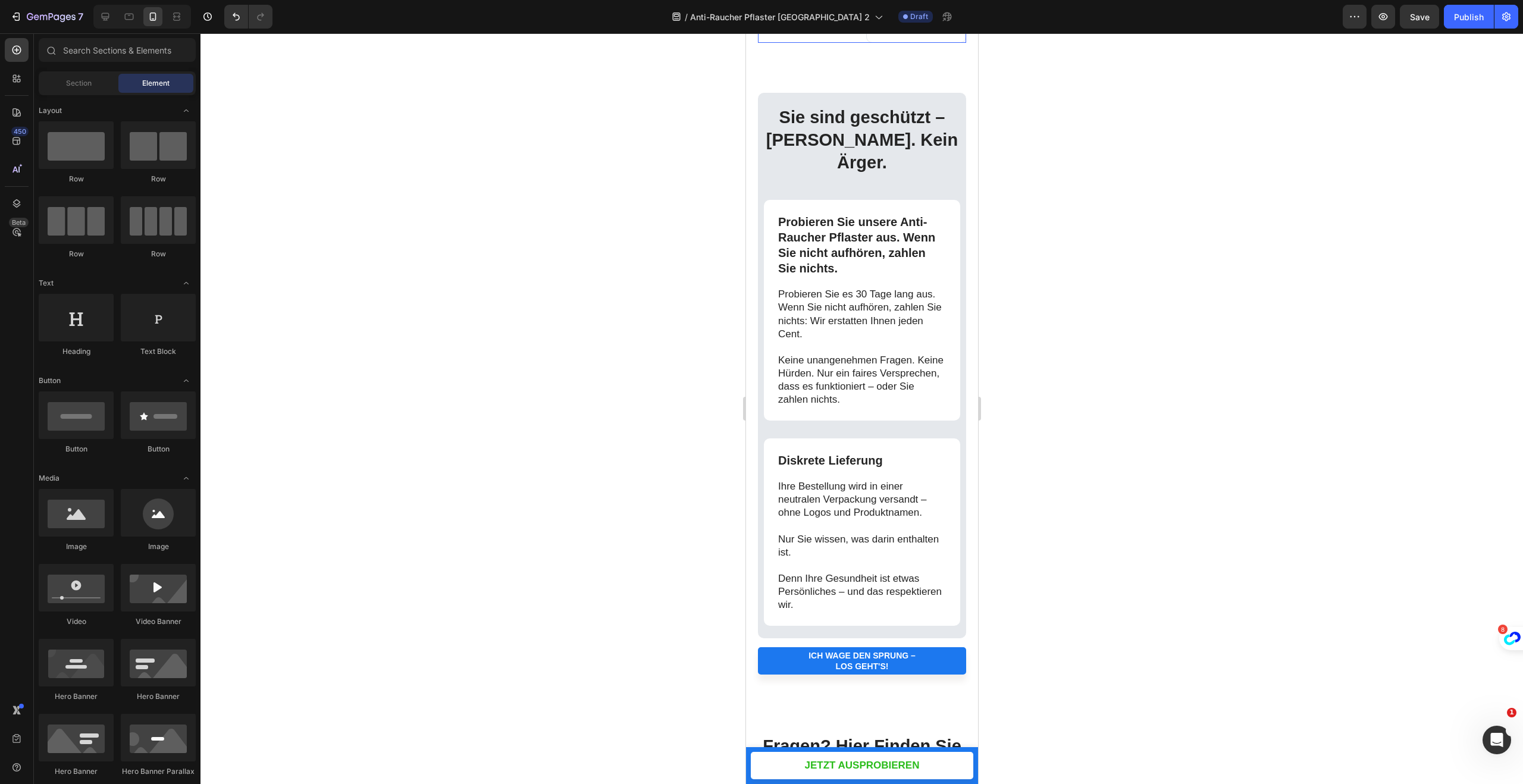
scroll to position [4135, 0]
click at [1145, 296] on div at bounding box center [861, 409] width 1323 height 750
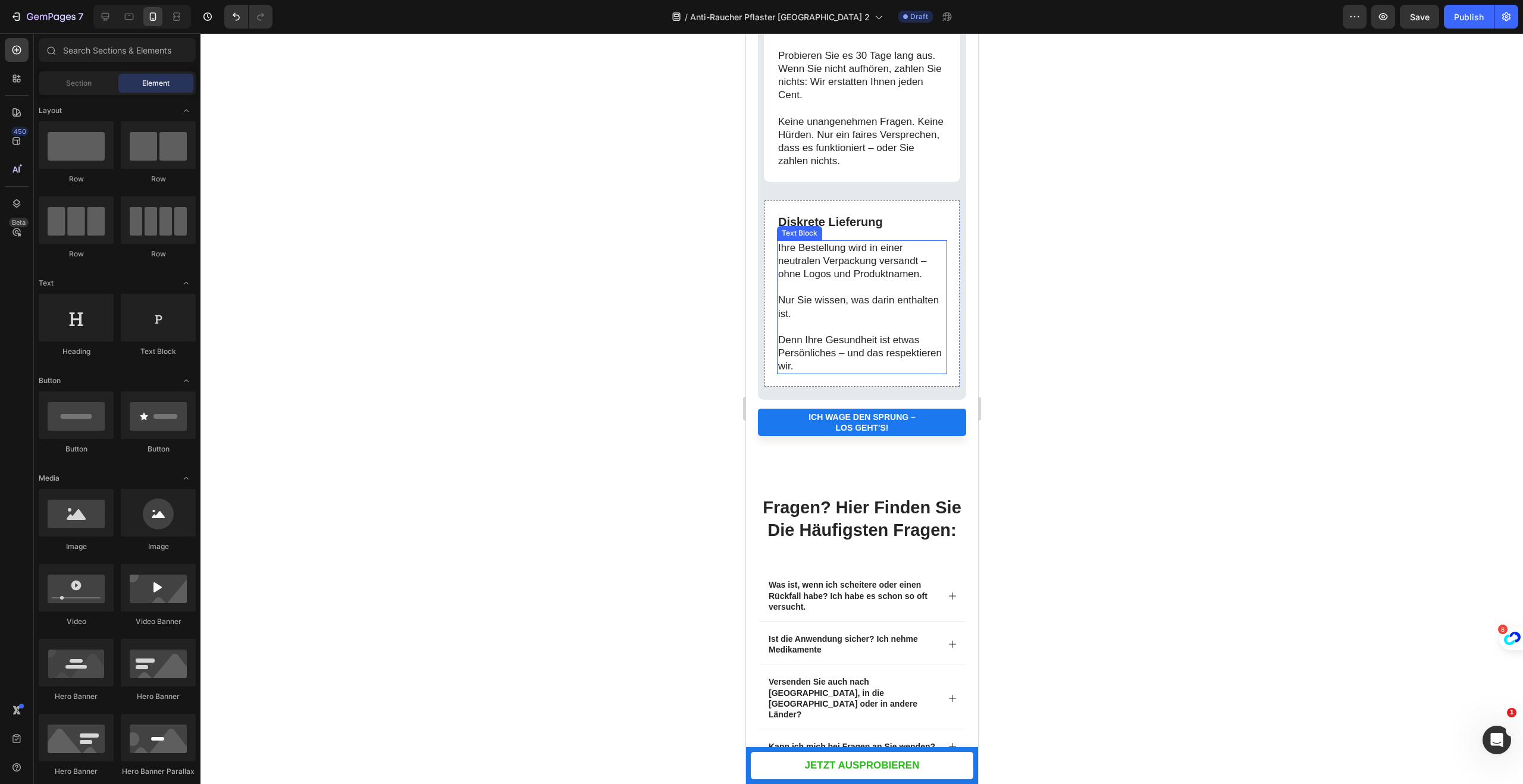
scroll to position [4372, 0]
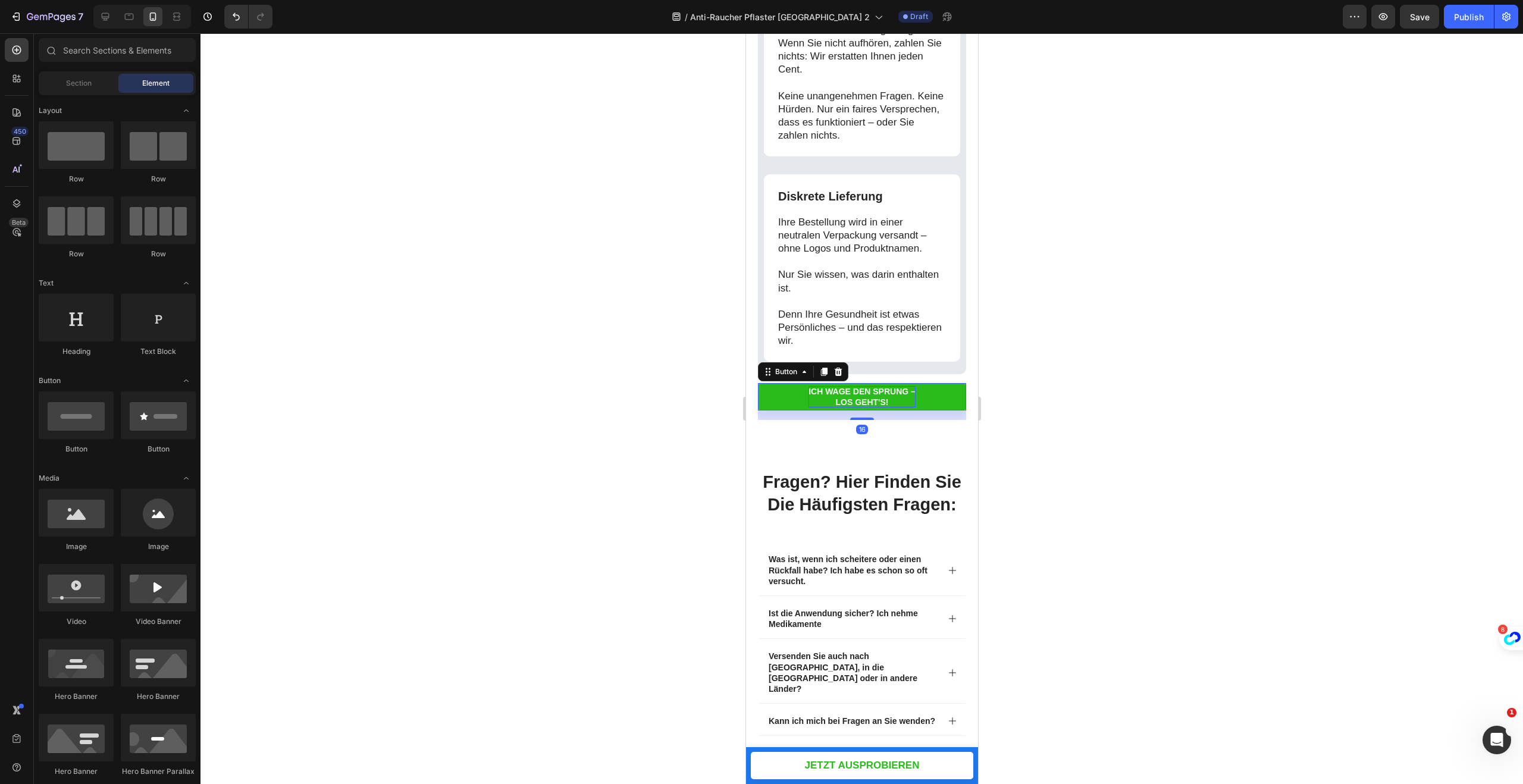
click at [846, 401] on p "Ich wage den Sprung – los geht's!" at bounding box center [861, 397] width 107 height 21
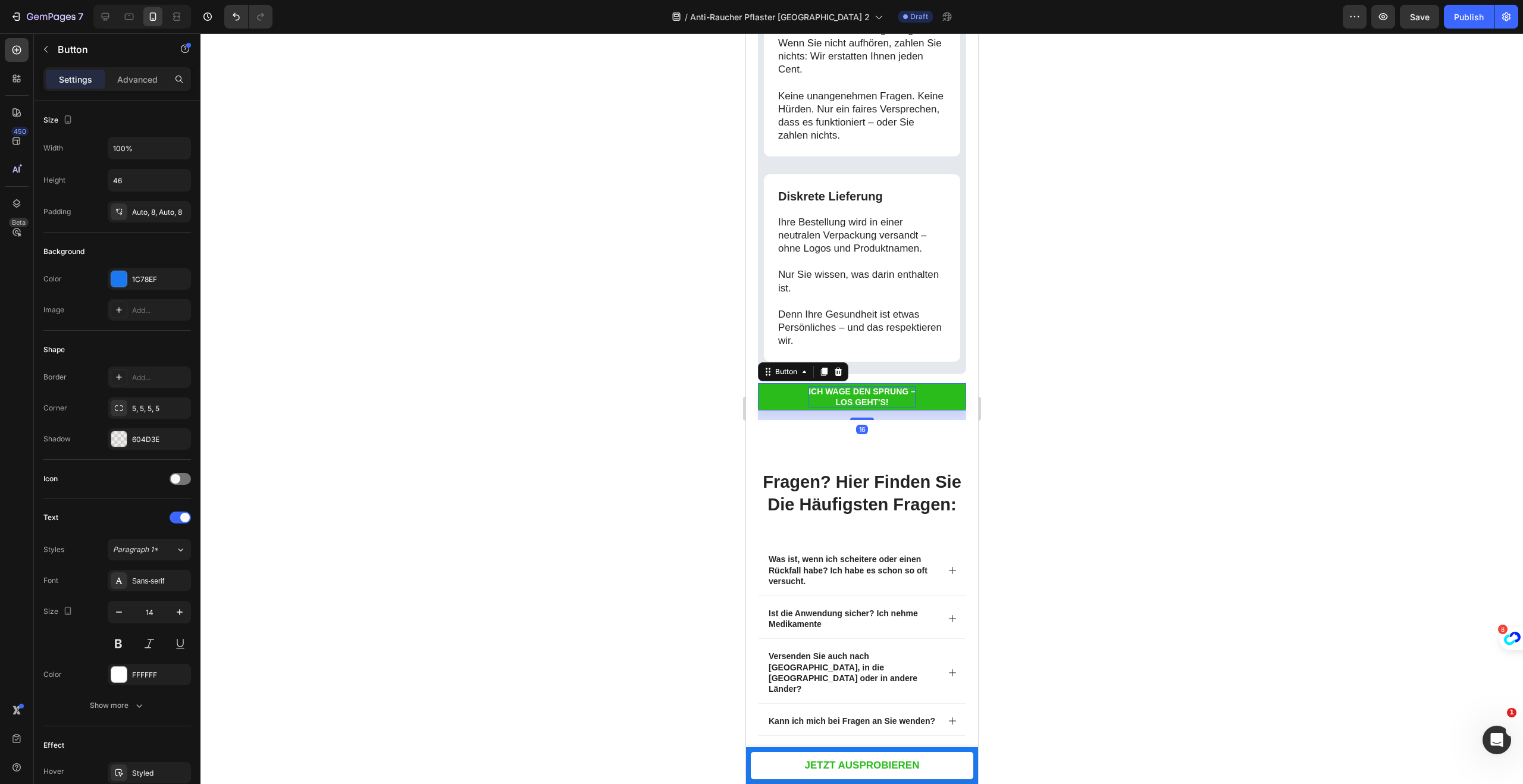
click at [859, 399] on p "Ich wage den Sprung – los geht's!" at bounding box center [861, 397] width 107 height 21
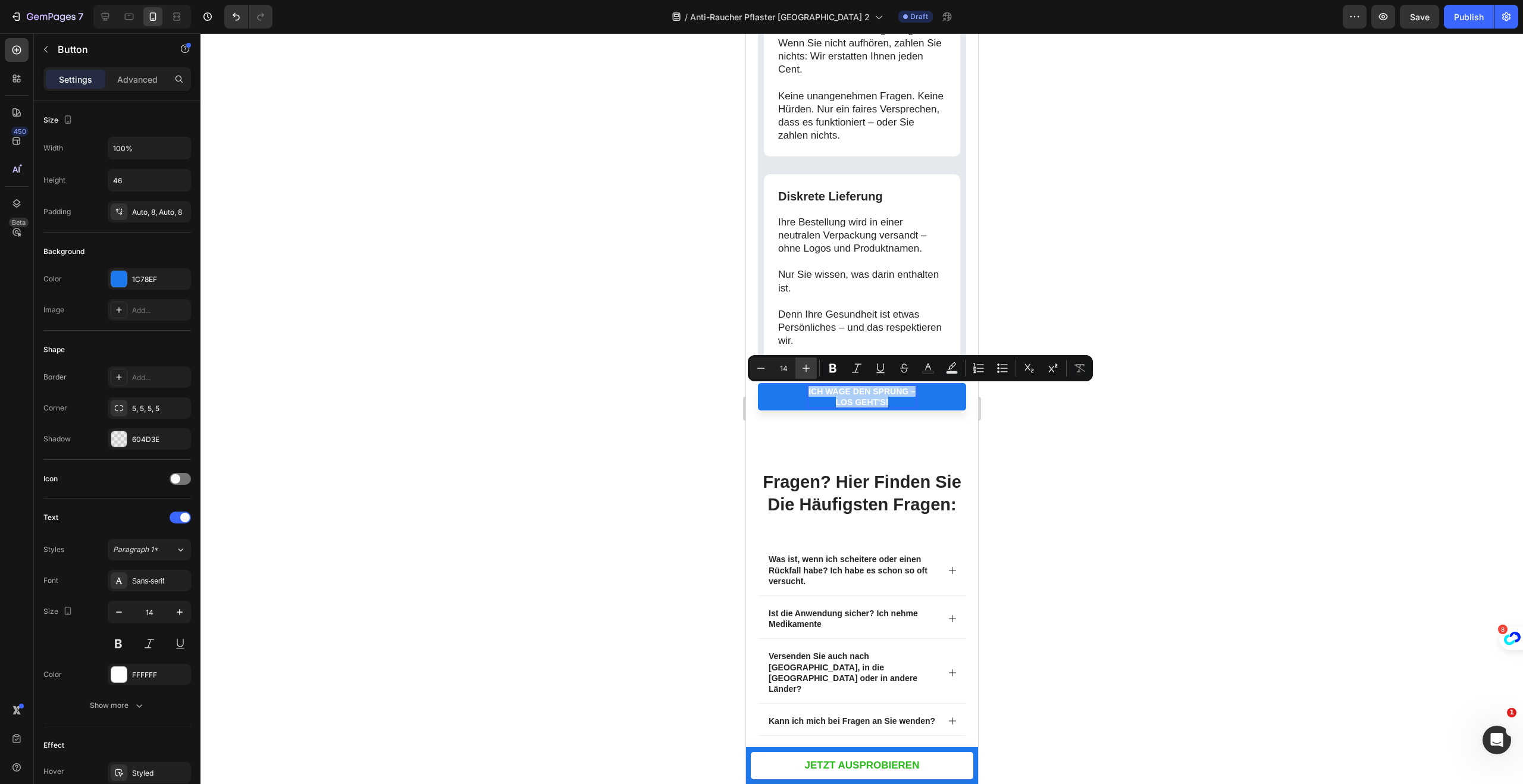
click at [803, 365] on icon "Editor contextual toolbar" at bounding box center [806, 368] width 11 height 11
type input "16"
click at [1245, 215] on div at bounding box center [861, 409] width 1323 height 750
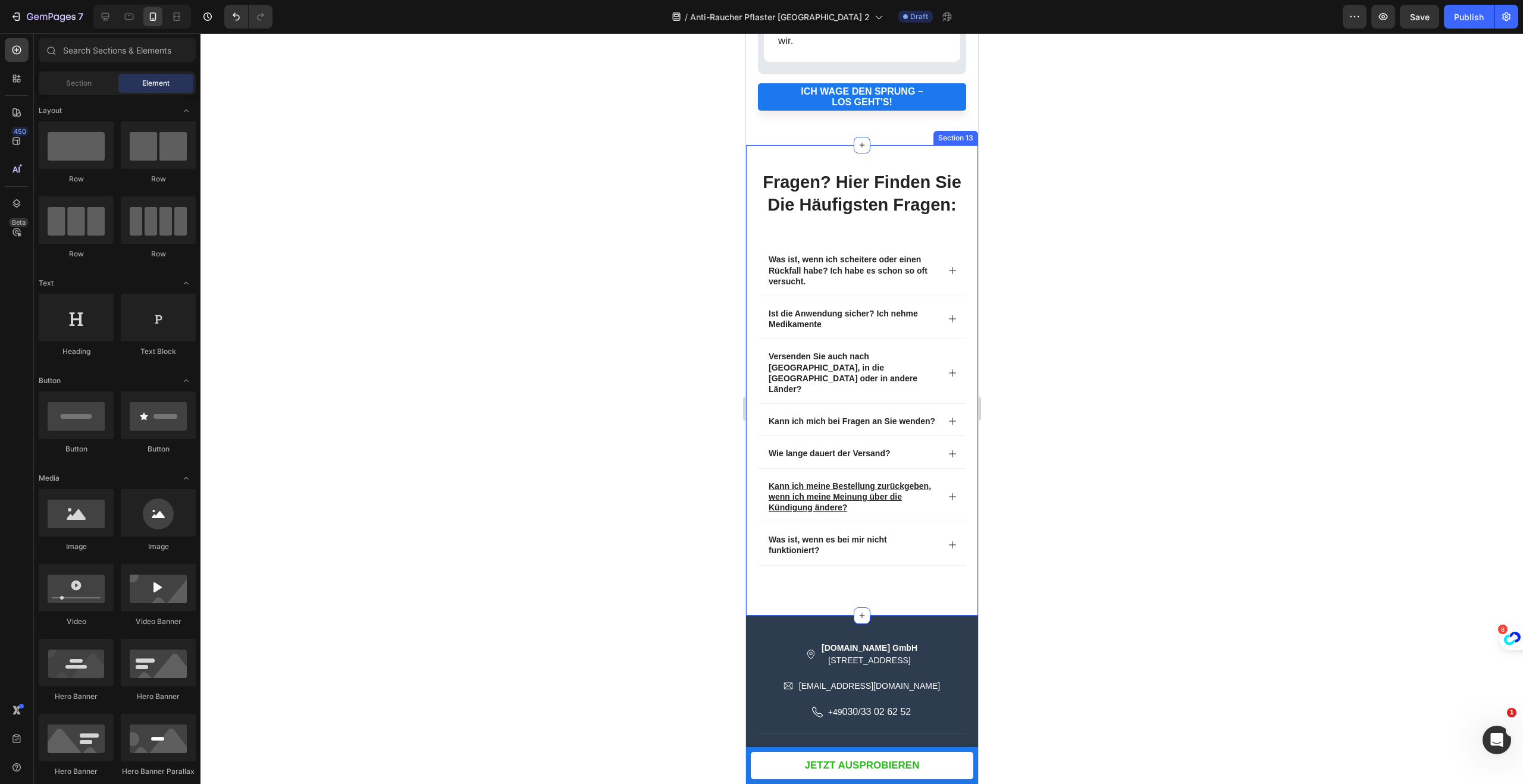
scroll to position [4672, 0]
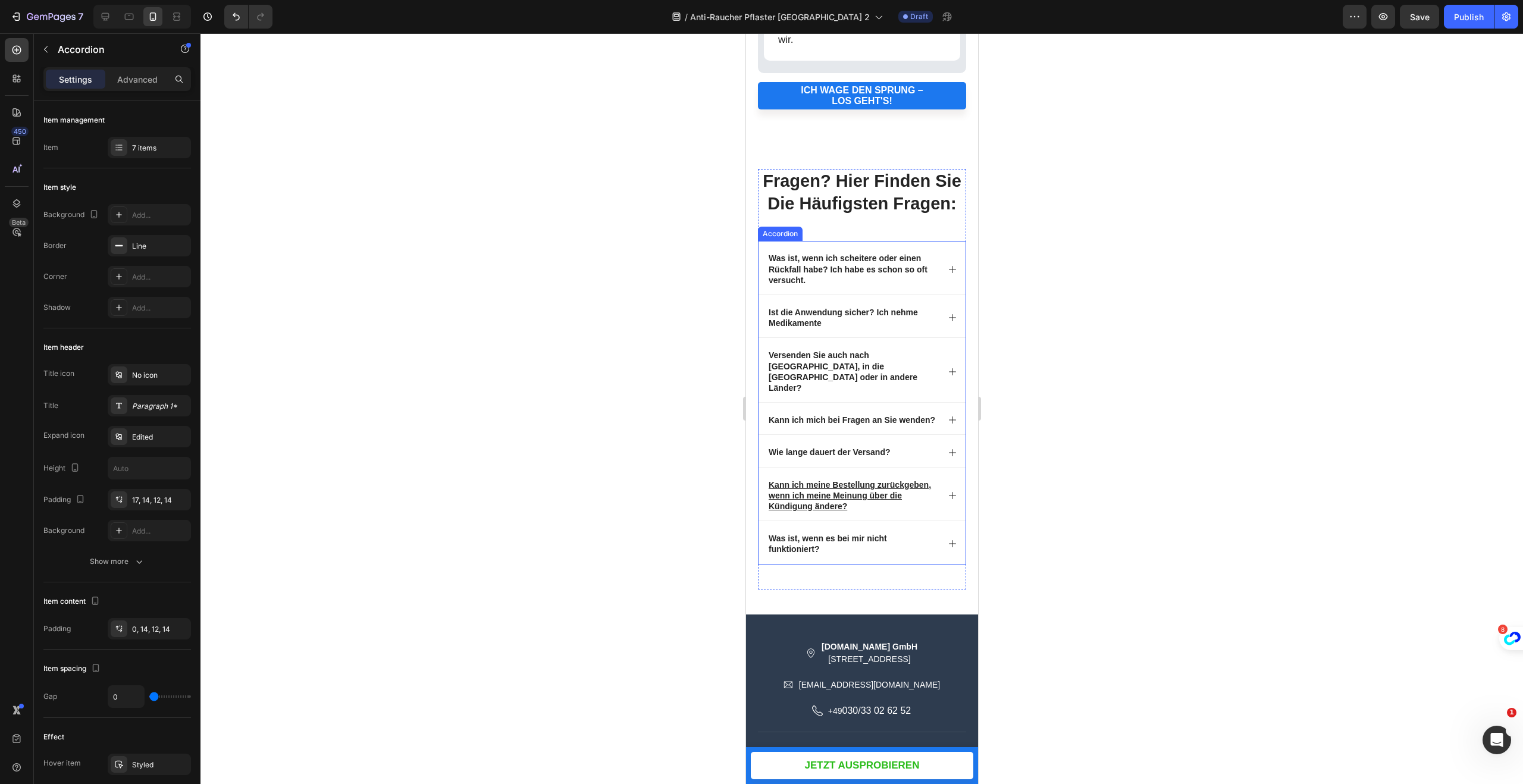
click at [834, 273] on strong "Was ist, wenn ich scheitere oder einen Rückfall habe? Ich habe es schon so oft …" at bounding box center [846, 269] width 158 height 31
click at [802, 227] on button "Plus" at bounding box center [806, 236] width 21 height 21
type input "16"
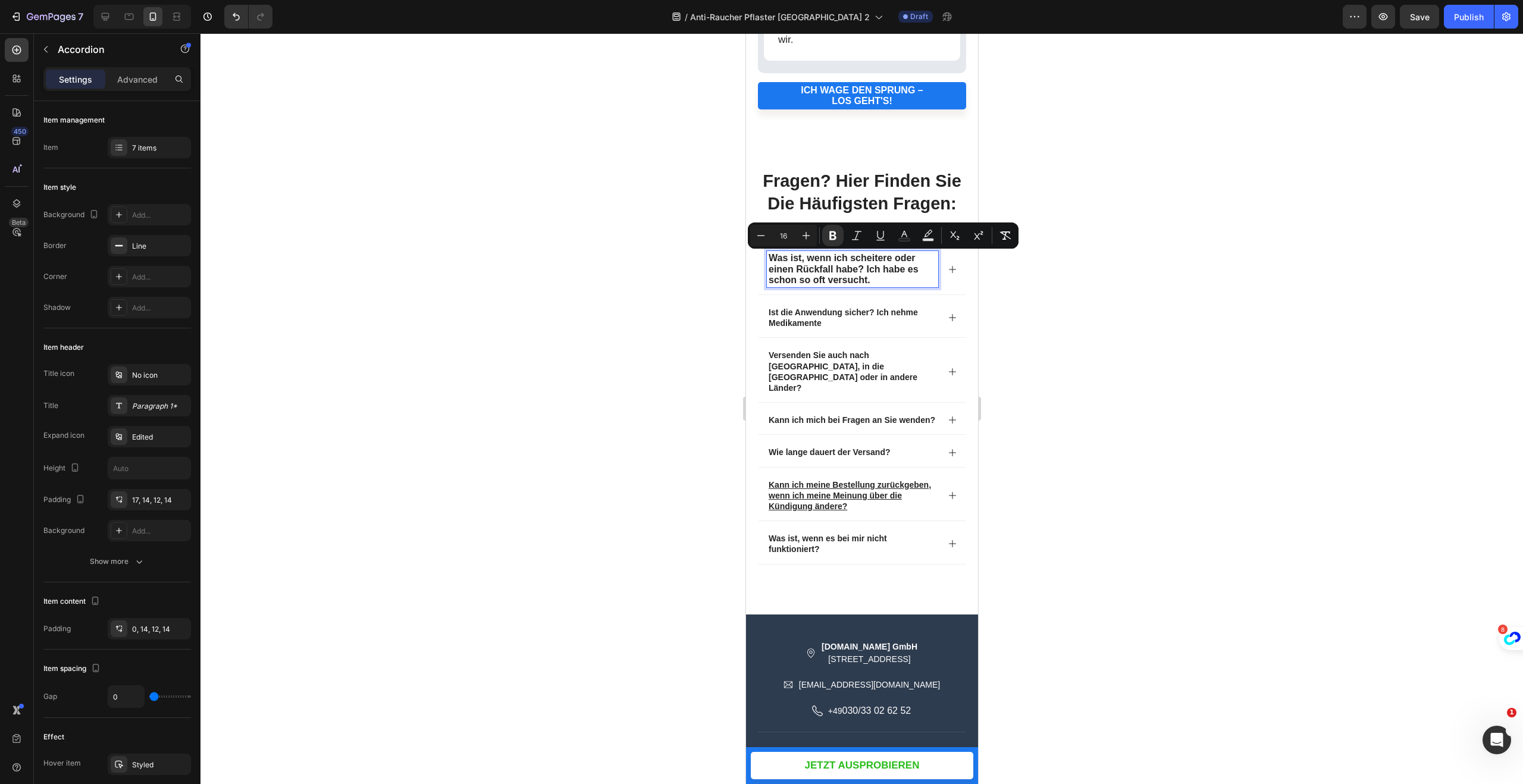
click at [845, 325] on p "Ist die Anwendung sicher? Ich nehme Medikamente" at bounding box center [851, 318] width 167 height 21
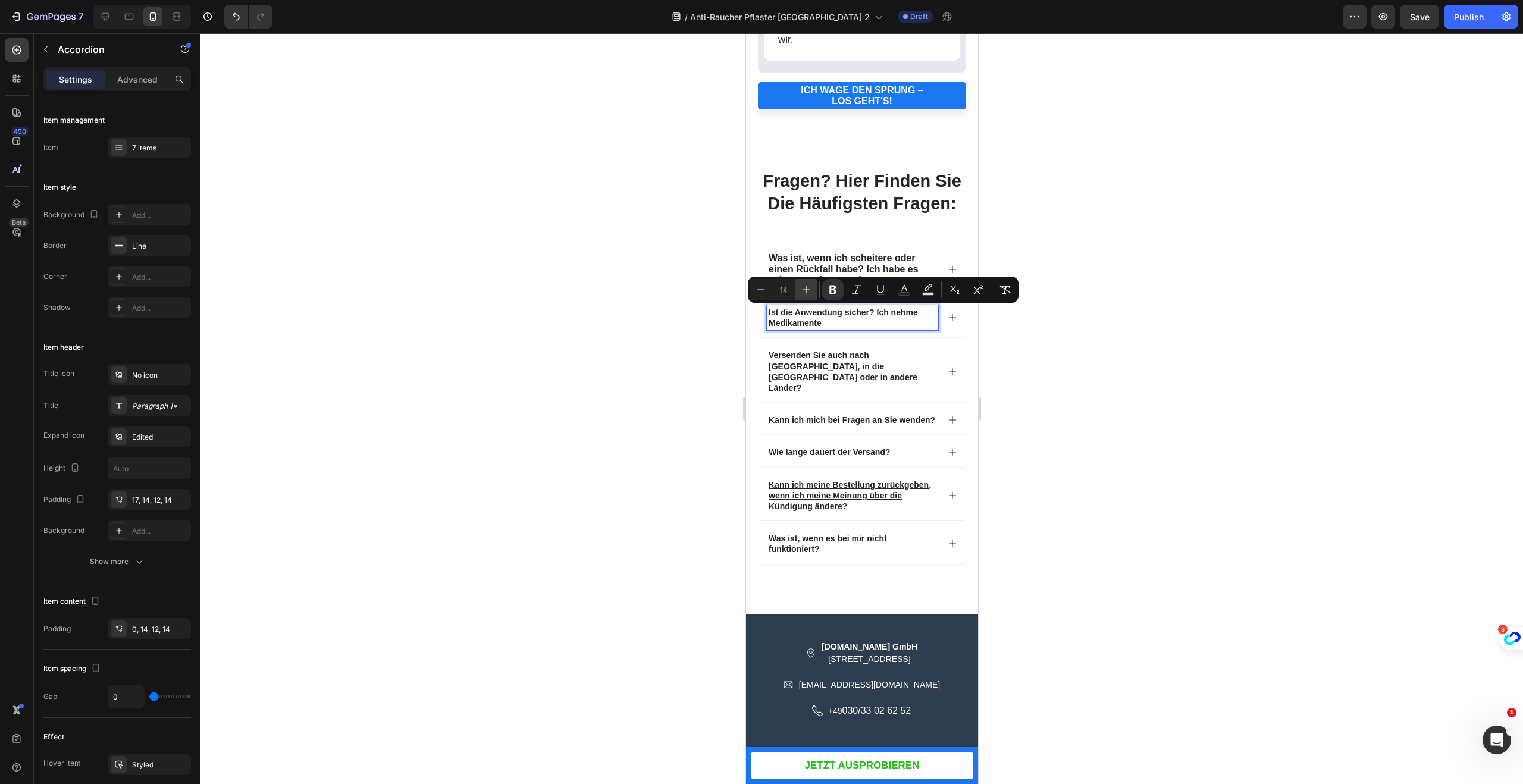
click at [805, 291] on icon "Editor contextual toolbar" at bounding box center [806, 290] width 11 height 11
drag, startPoint x: 805, startPoint y: 291, endPoint x: 89, endPoint y: 332, distance: 717.2
click at [805, 291] on icon "Editor contextual toolbar" at bounding box center [806, 290] width 11 height 11
type input "16"
click at [830, 360] on strong "Versenden Sie auch nach [GEOGRAPHIC_DATA], in die [GEOGRAPHIC_DATA] oder in and…" at bounding box center [842, 371] width 149 height 42
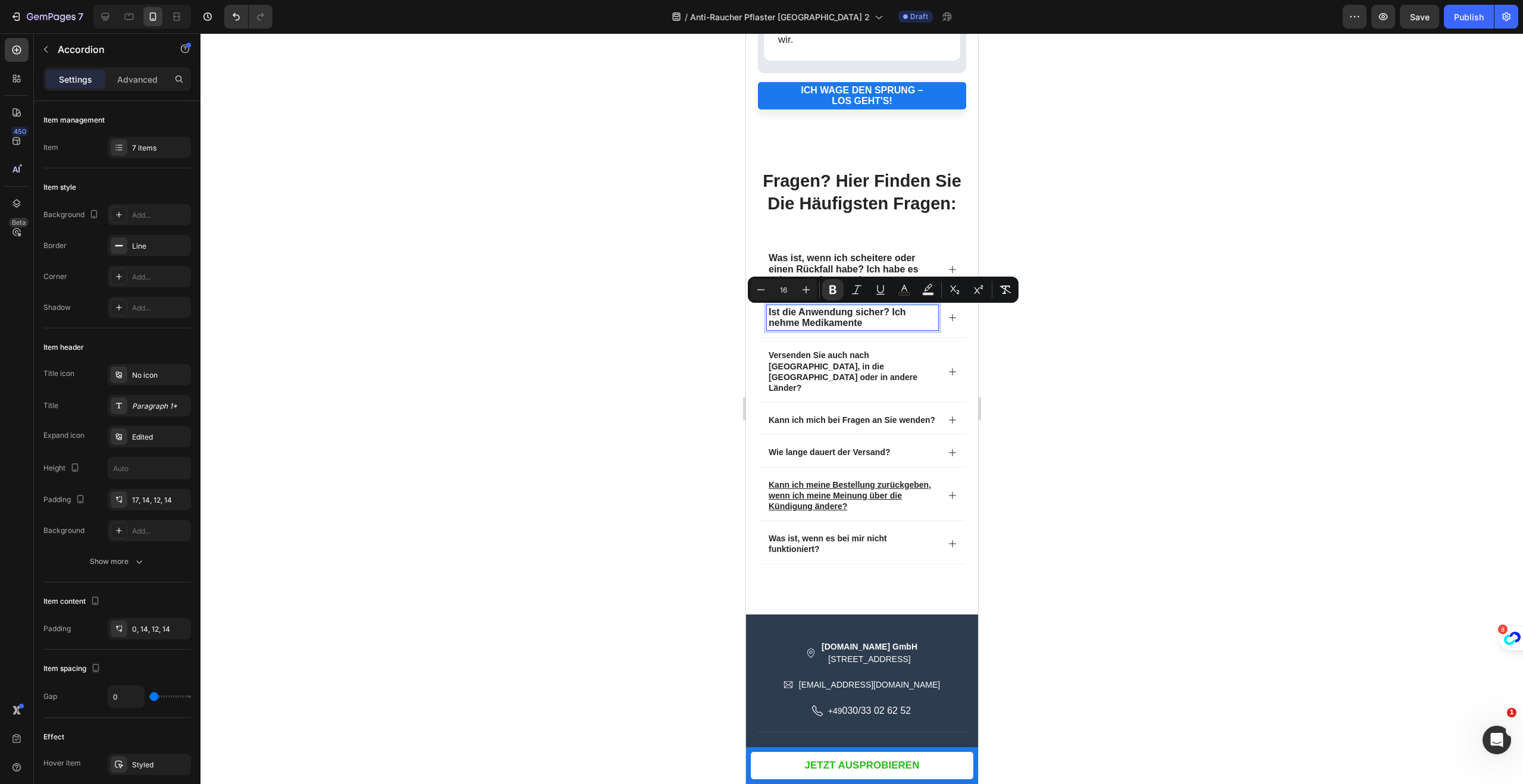
click at [830, 360] on strong "Versenden Sie auch nach [GEOGRAPHIC_DATA], in die [GEOGRAPHIC_DATA] oder in and…" at bounding box center [842, 371] width 149 height 42
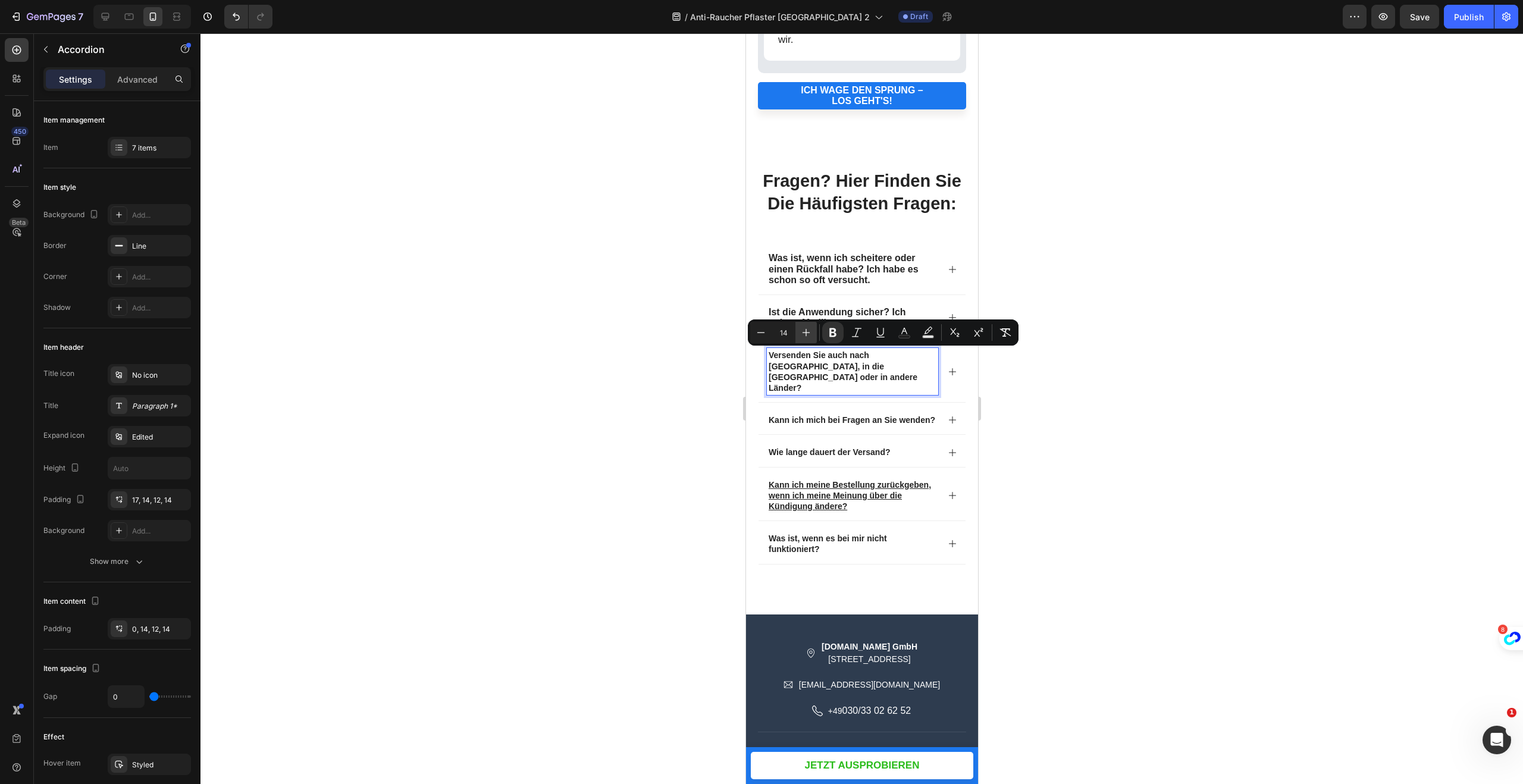
click at [806, 333] on icon "Editor contextual toolbar" at bounding box center [805, 332] width 7 height 7
type input "16"
click at [813, 415] on strong "Kann ich mich bei Fragen an Sie wenden?" at bounding box center [851, 420] width 167 height 10
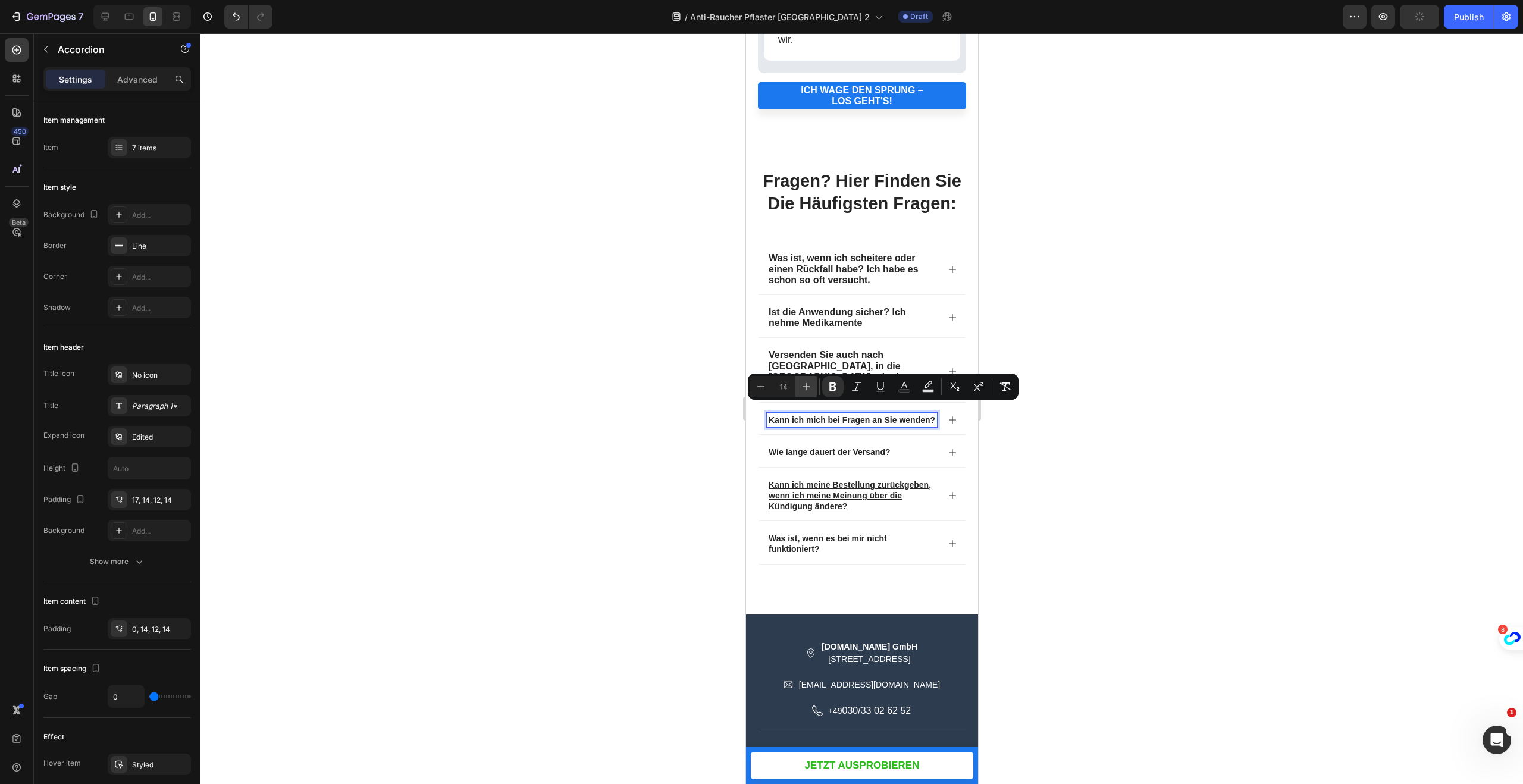
click at [801, 386] on icon "Editor contextual toolbar" at bounding box center [806, 387] width 11 height 11
type input "16"
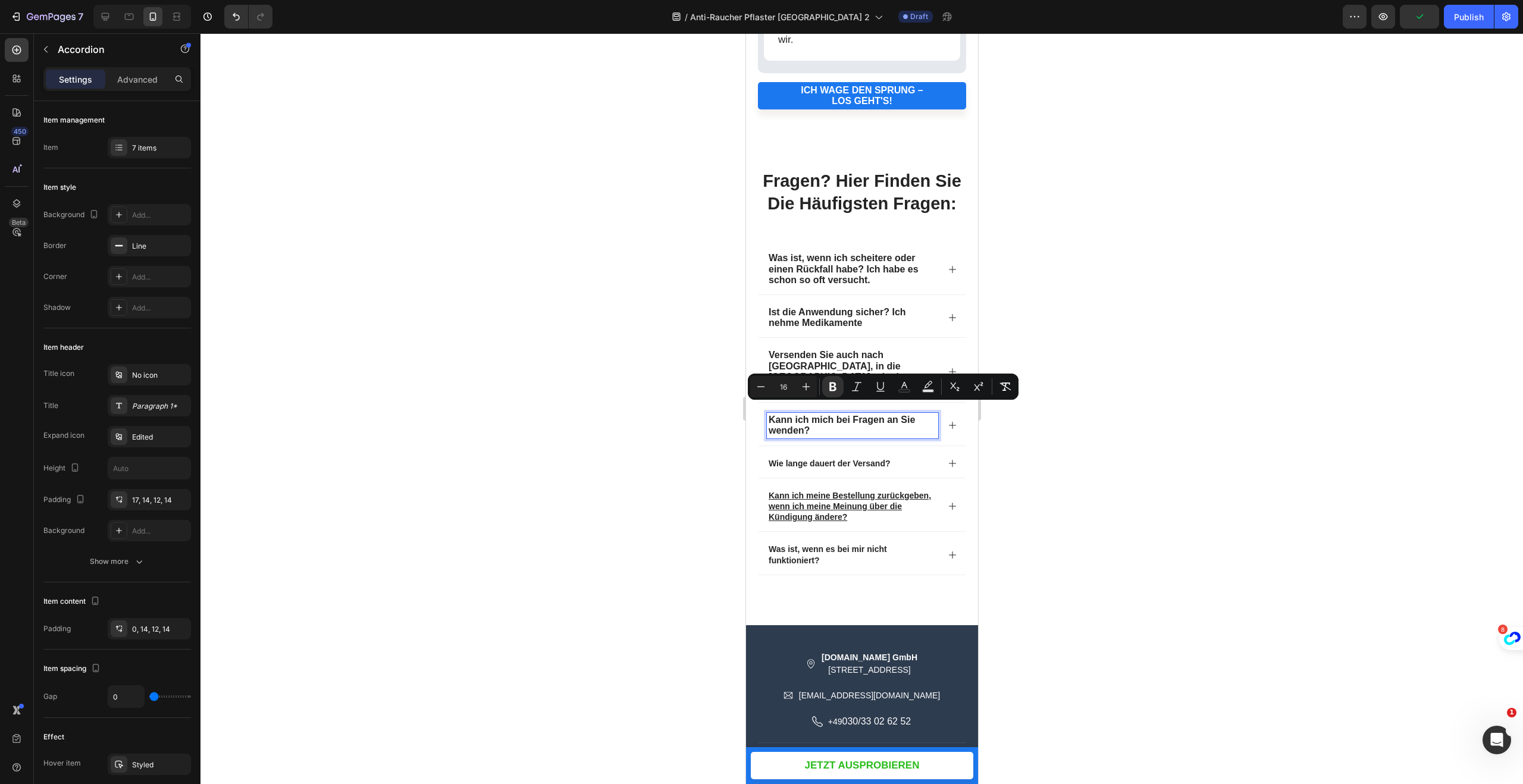
click at [803, 459] on strong "Wie lange dauert der Versand?" at bounding box center [828, 464] width 122 height 10
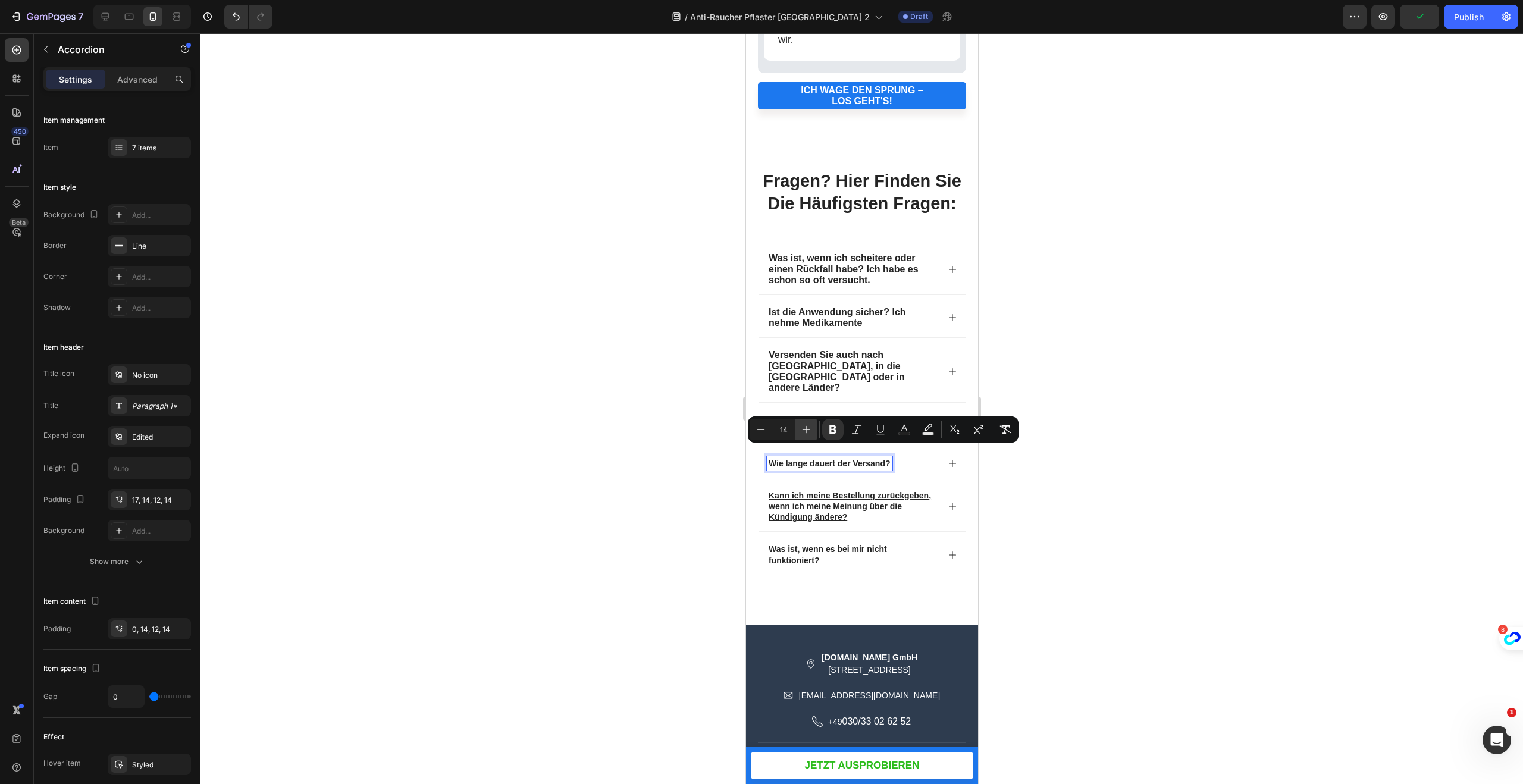
click at [805, 429] on icon "Editor contextual toolbar" at bounding box center [806, 429] width 11 height 11
drag, startPoint x: 805, startPoint y: 429, endPoint x: 810, endPoint y: 436, distance: 8.6
click at [805, 429] on icon "Editor contextual toolbar" at bounding box center [806, 429] width 11 height 11
type input "16"
click at [794, 497] on u "Kann ich meine Bestellung zurückgeben, wenn ich meine Meinung über die Kündigun…" at bounding box center [849, 507] width 163 height 31
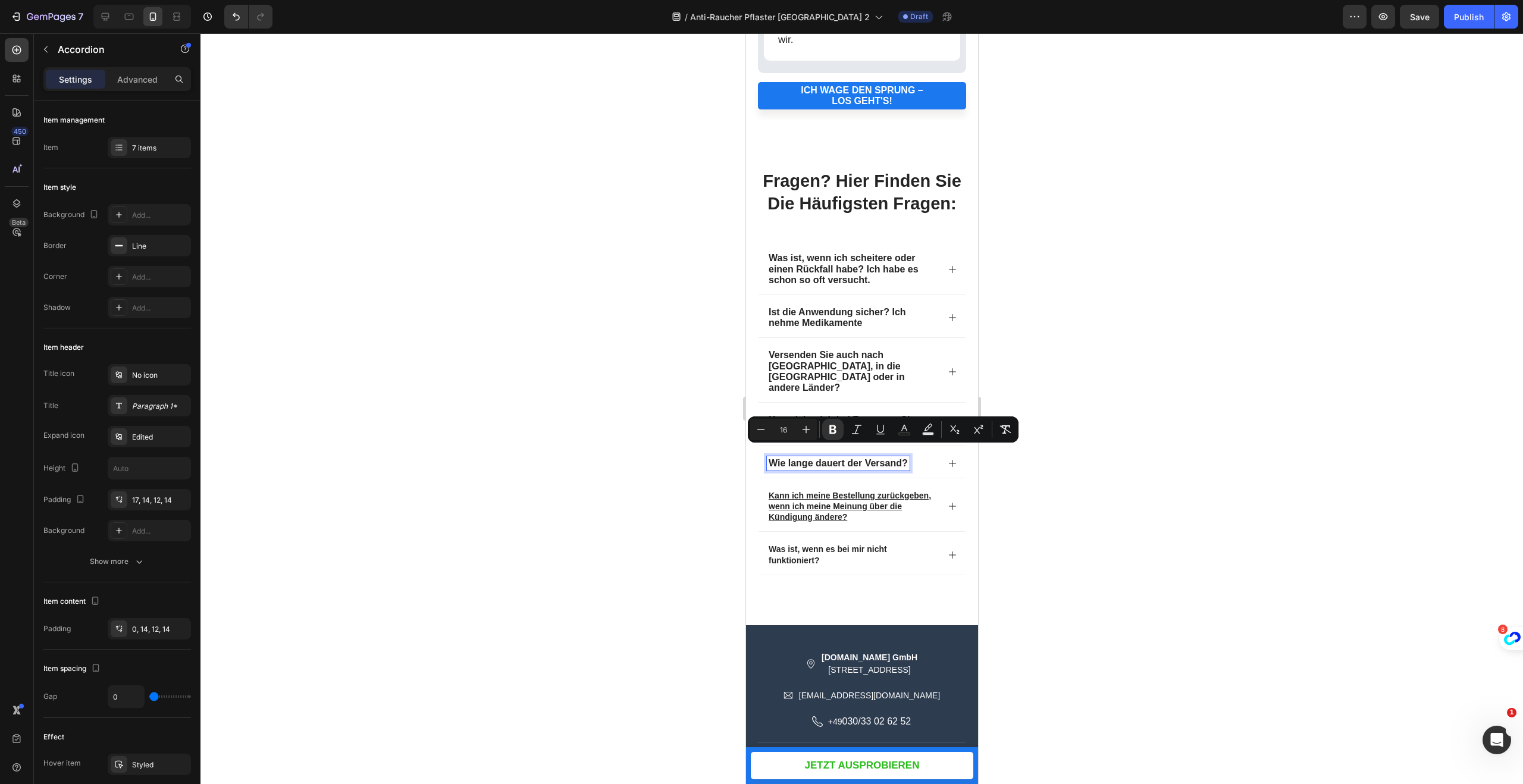
click at [794, 497] on u "Kann ich meine Bestellung zurückgeben, wenn ich meine Meinung über die Kündigun…" at bounding box center [849, 507] width 163 height 31
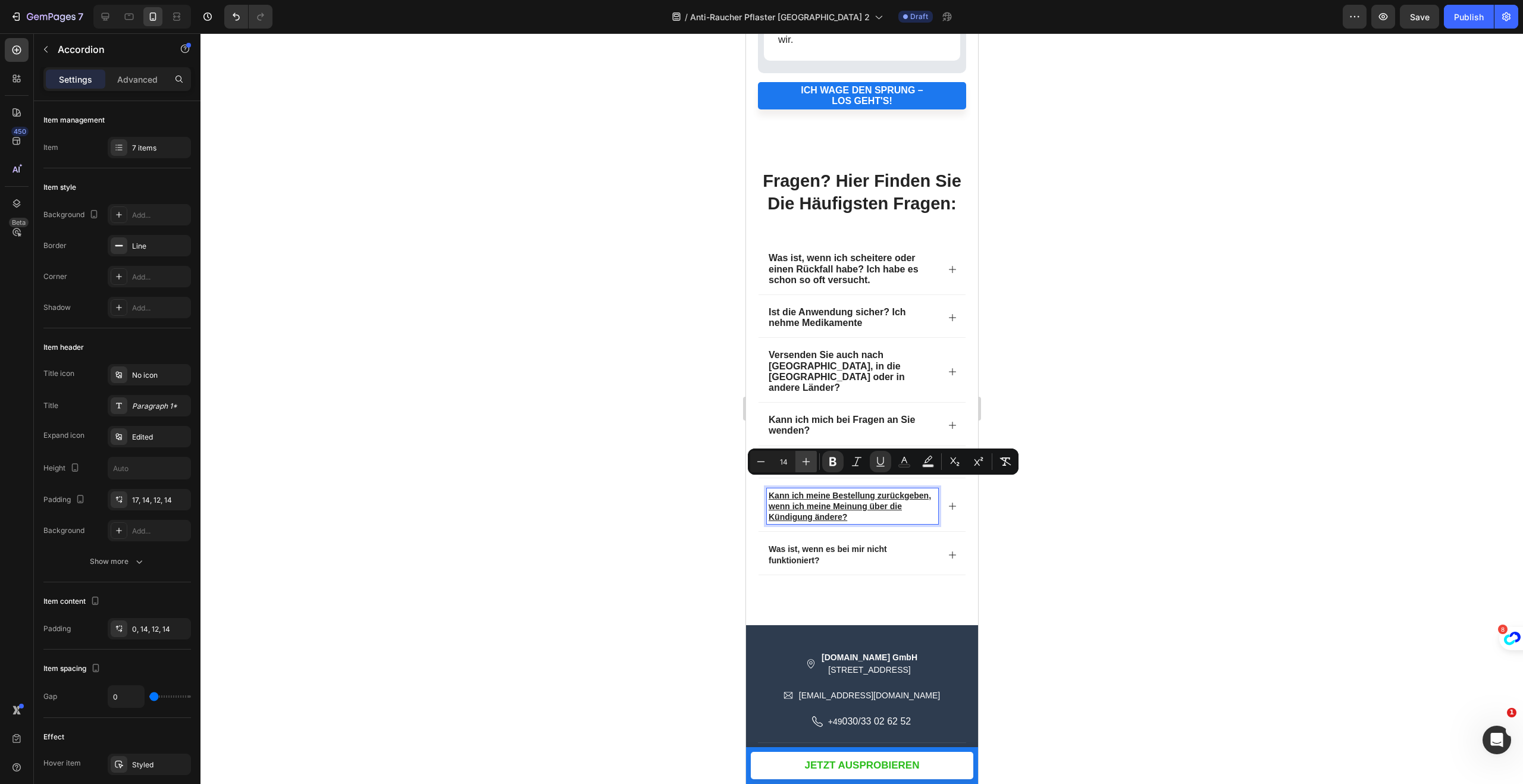
click at [802, 462] on icon "Editor contextual toolbar" at bounding box center [806, 461] width 11 height 11
type input "16"
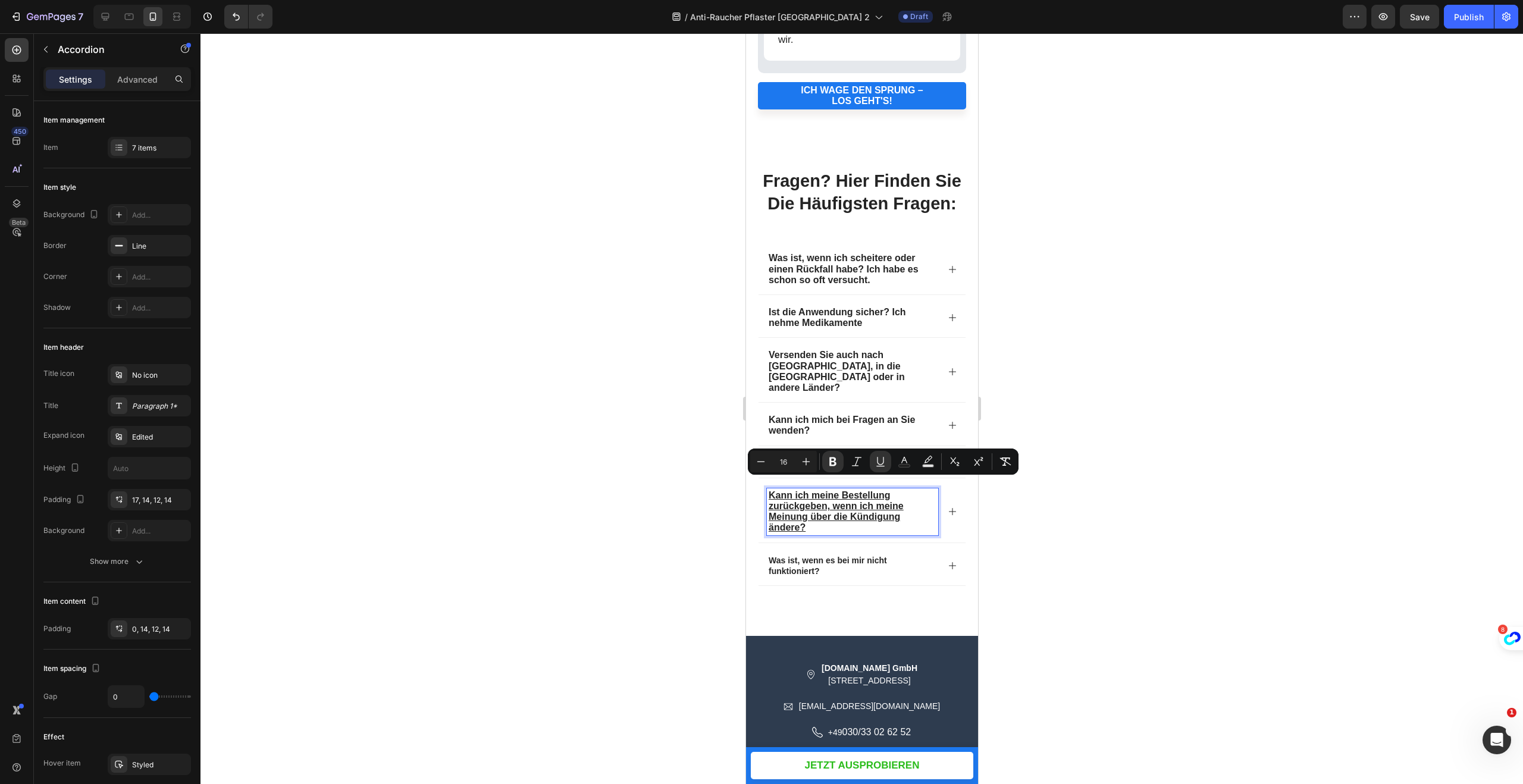
click at [794, 555] on p "Was ist, wenn es bei mir nicht funktioniert?" at bounding box center [851, 566] width 167 height 21
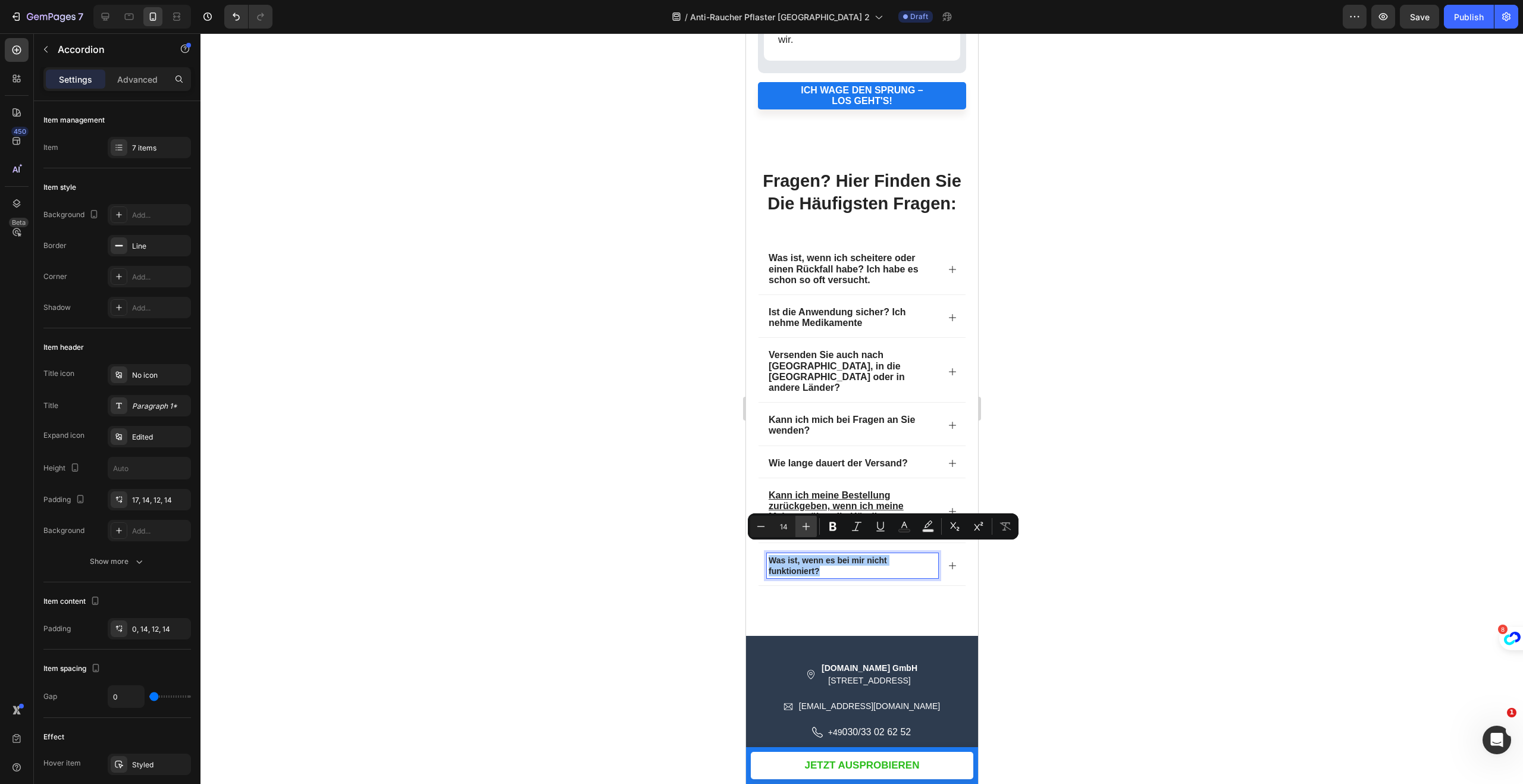
click at [805, 530] on icon "Editor contextual toolbar" at bounding box center [806, 526] width 11 height 11
drag, startPoint x: 805, startPoint y: 530, endPoint x: 217, endPoint y: 414, distance: 599.3
click at [805, 530] on icon "Editor contextual toolbar" at bounding box center [806, 526] width 11 height 11
type input "16"
click at [1112, 387] on div at bounding box center [861, 409] width 1323 height 750
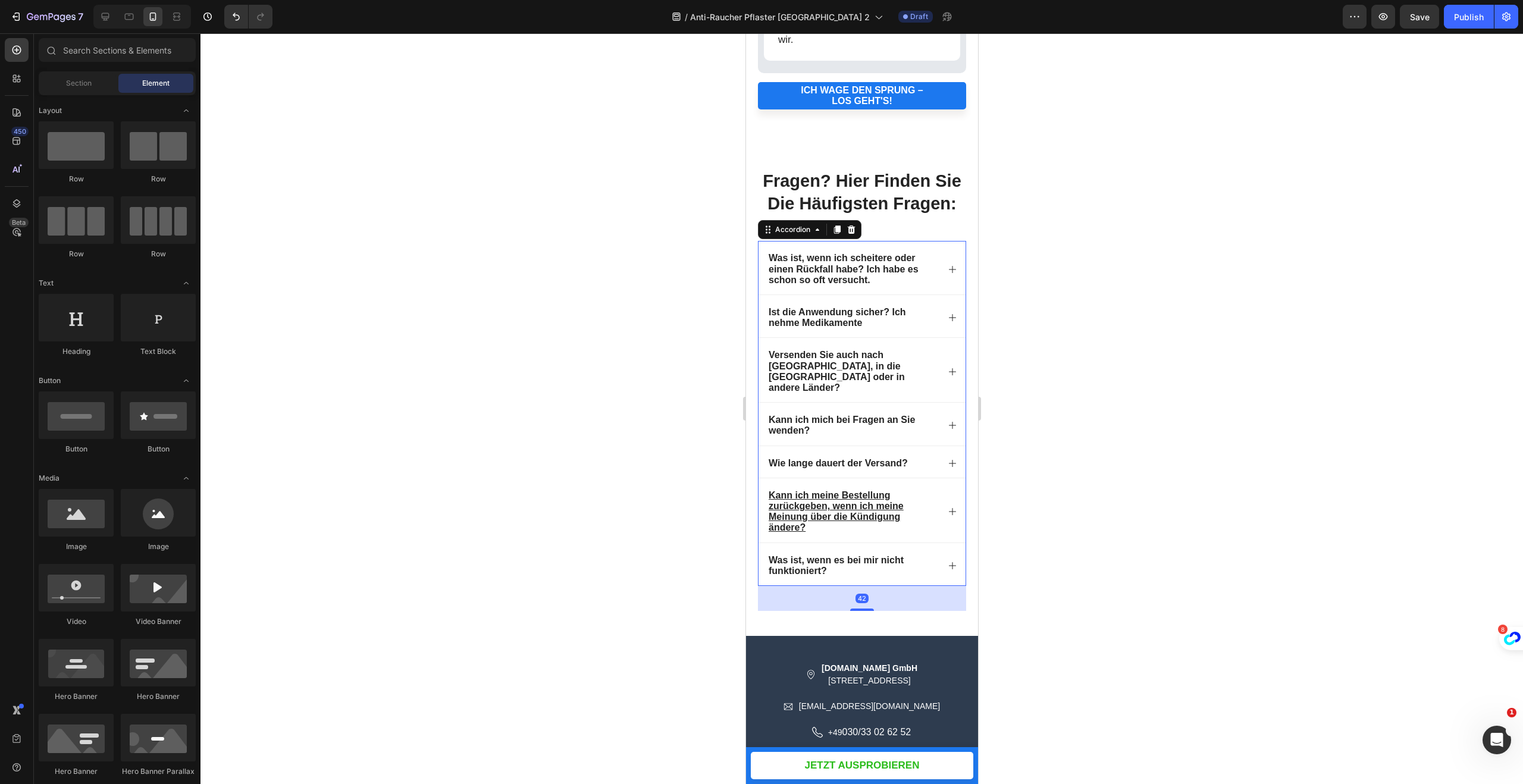
click at [848, 502] on u "Kann ich meine Bestellung zurückgeben, wenn ich meine Meinung über die Kündigun…" at bounding box center [835, 511] width 135 height 43
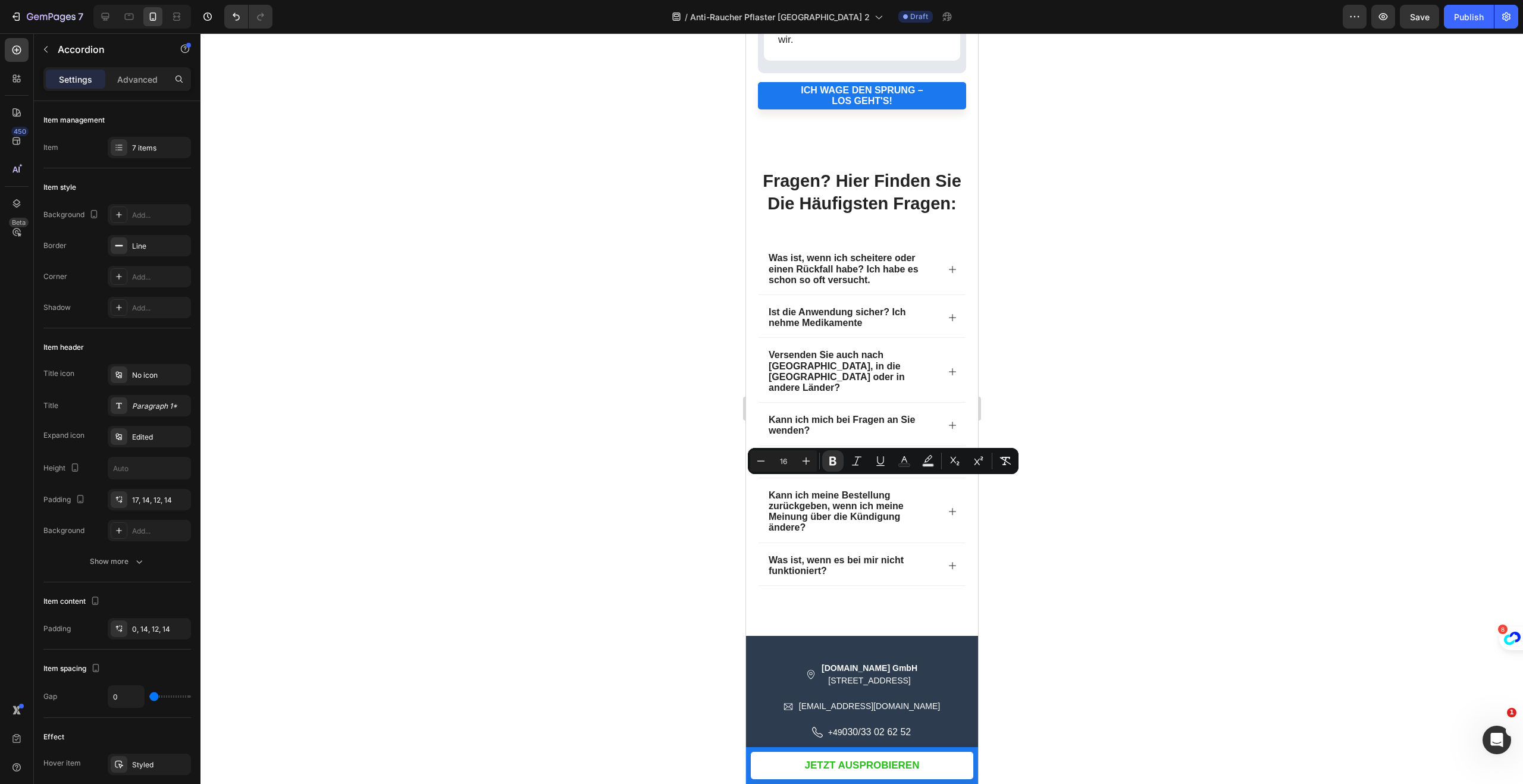
click at [1222, 270] on div at bounding box center [861, 409] width 1323 height 750
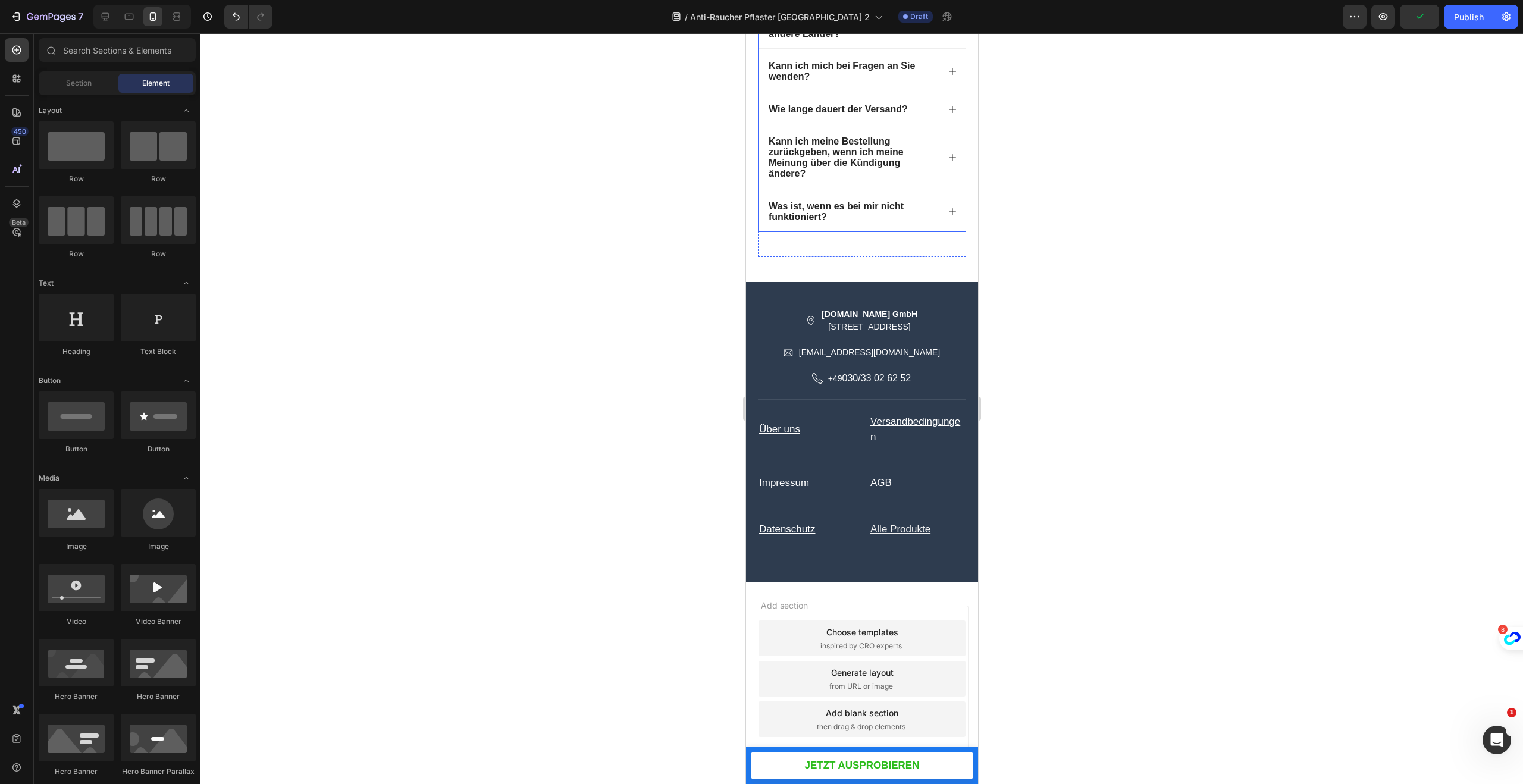
scroll to position [5036, 0]
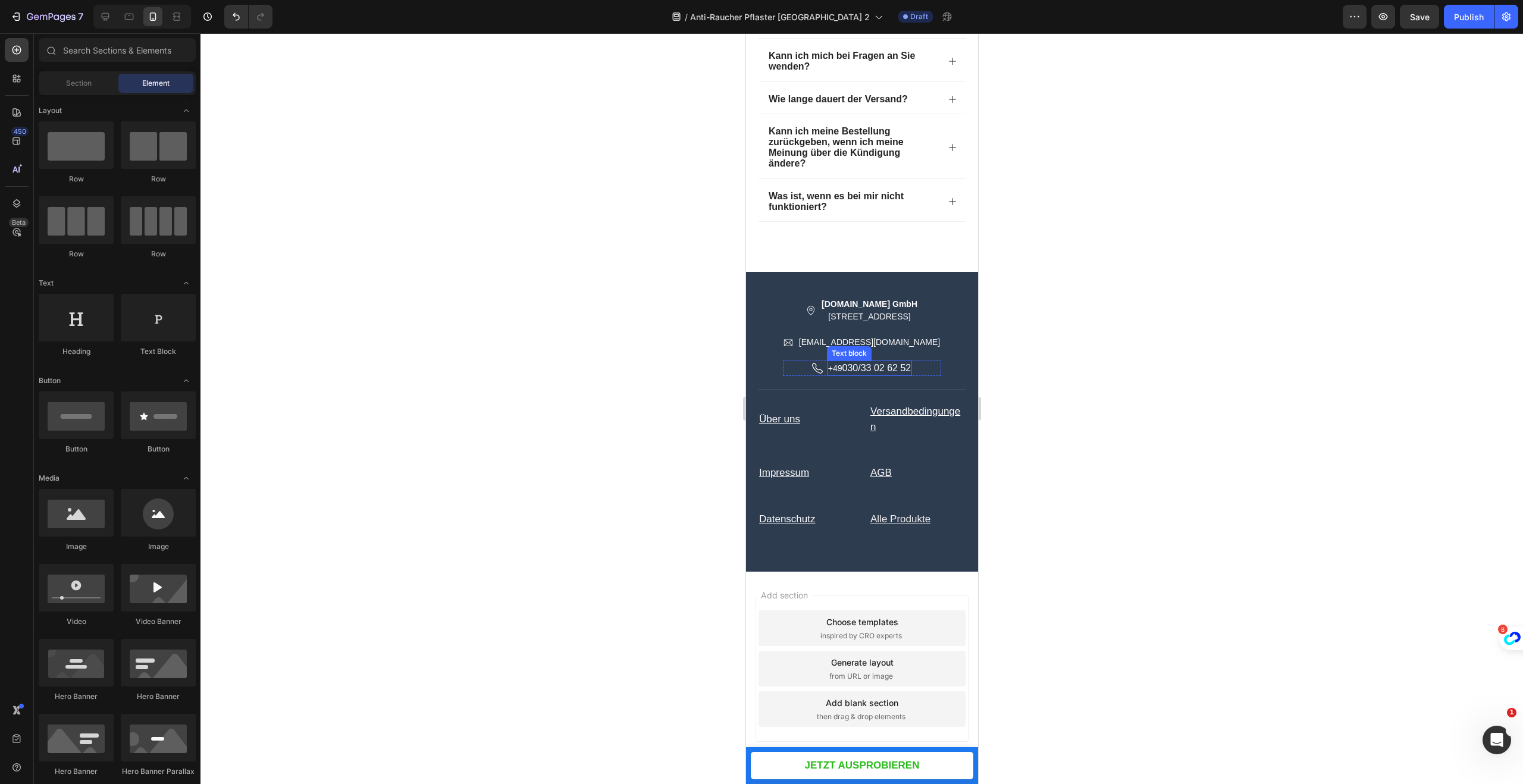
click at [838, 364] on span "+49" at bounding box center [834, 369] width 14 height 10
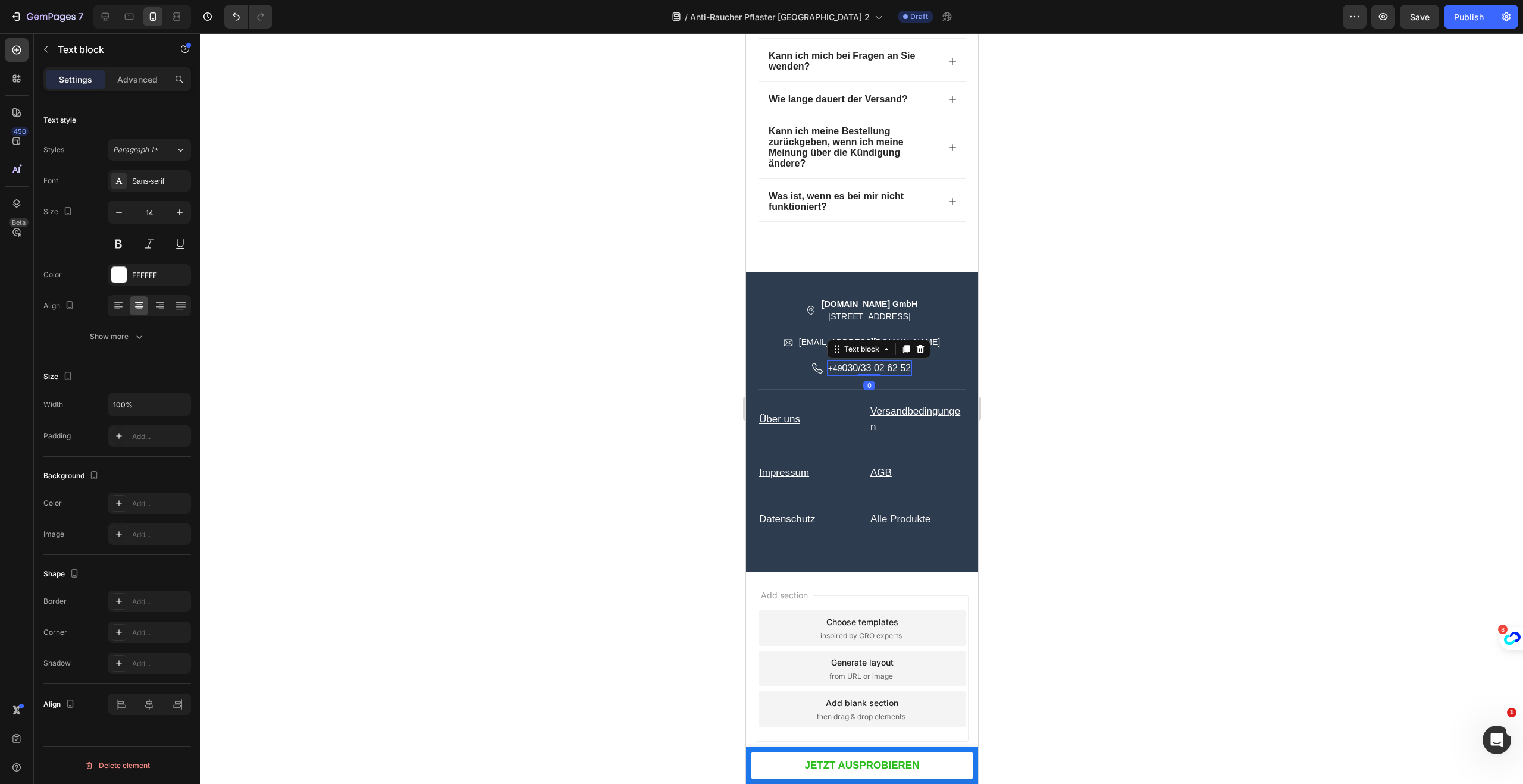
click at [838, 364] on span "+49" at bounding box center [834, 369] width 14 height 10
drag, startPoint x: 839, startPoint y: 359, endPoint x: 833, endPoint y: 360, distance: 6.1
click at [833, 364] on span "+49" at bounding box center [834, 369] width 14 height 10
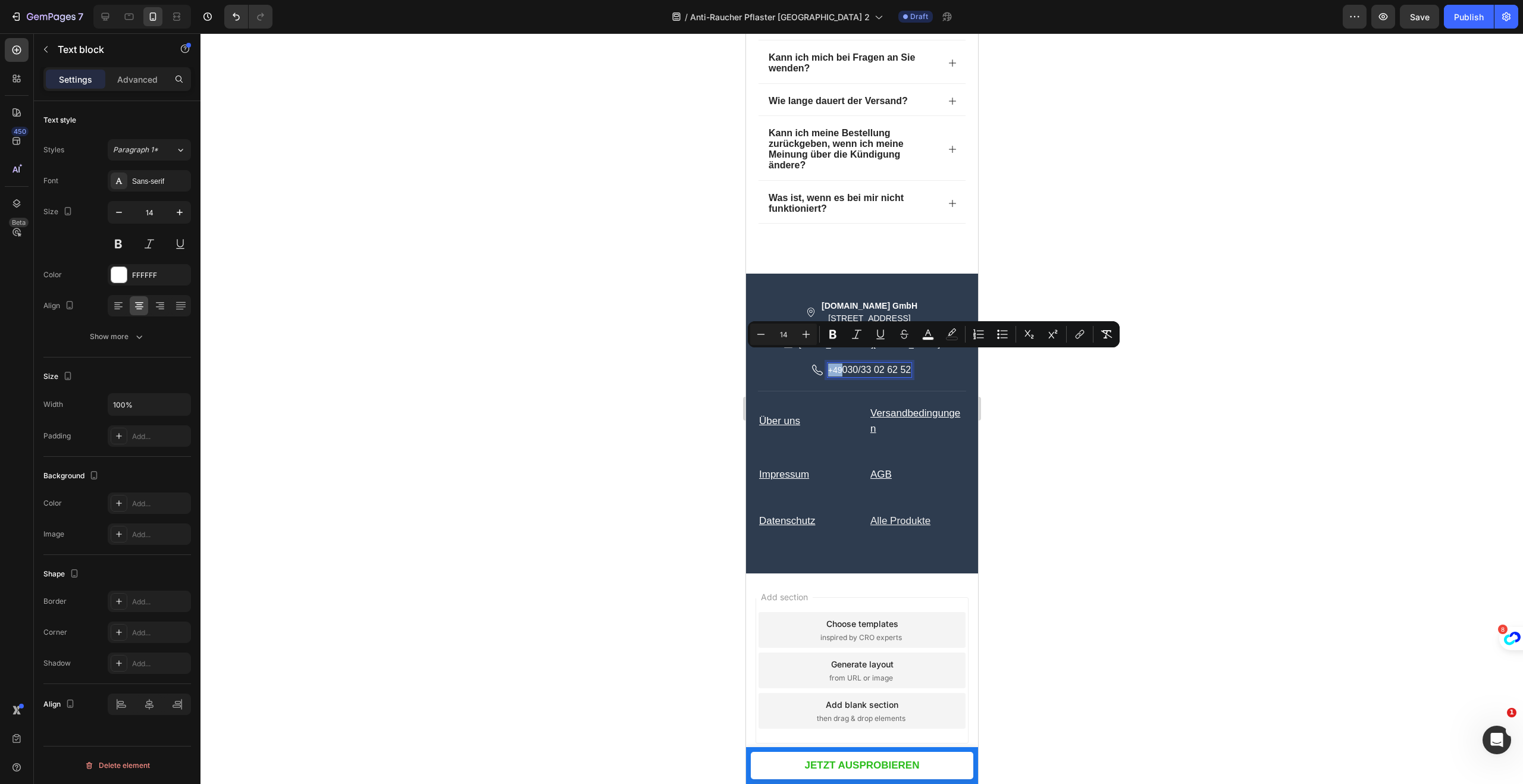
drag, startPoint x: 827, startPoint y: 360, endPoint x: 839, endPoint y: 360, distance: 12.0
click at [839, 365] on span "+49" at bounding box center [834, 370] width 14 height 10
click at [810, 336] on icon "Editor contextual toolbar" at bounding box center [806, 337] width 11 height 11
type input "16"
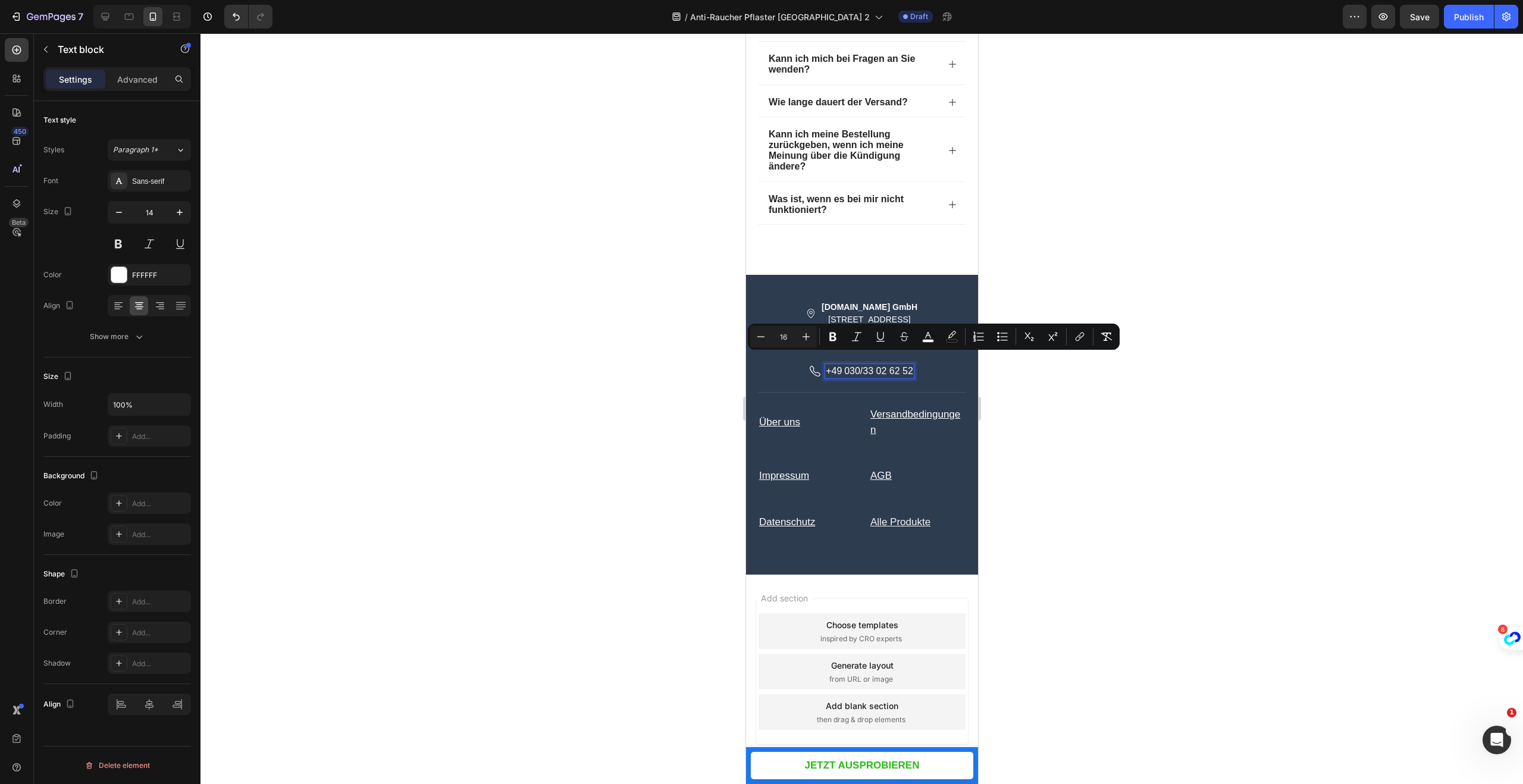
click at [1124, 394] on div at bounding box center [861, 409] width 1323 height 750
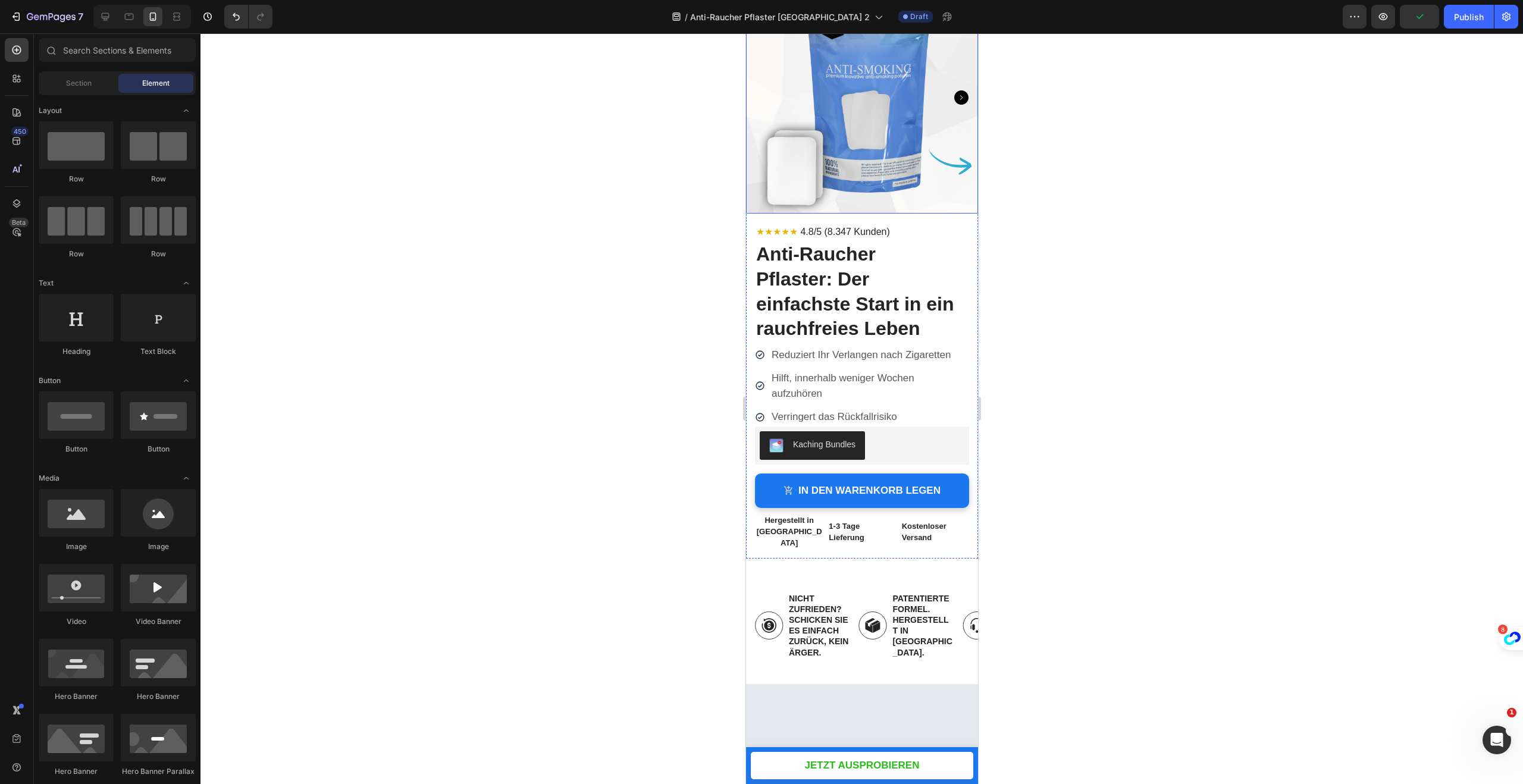
scroll to position [2240, 0]
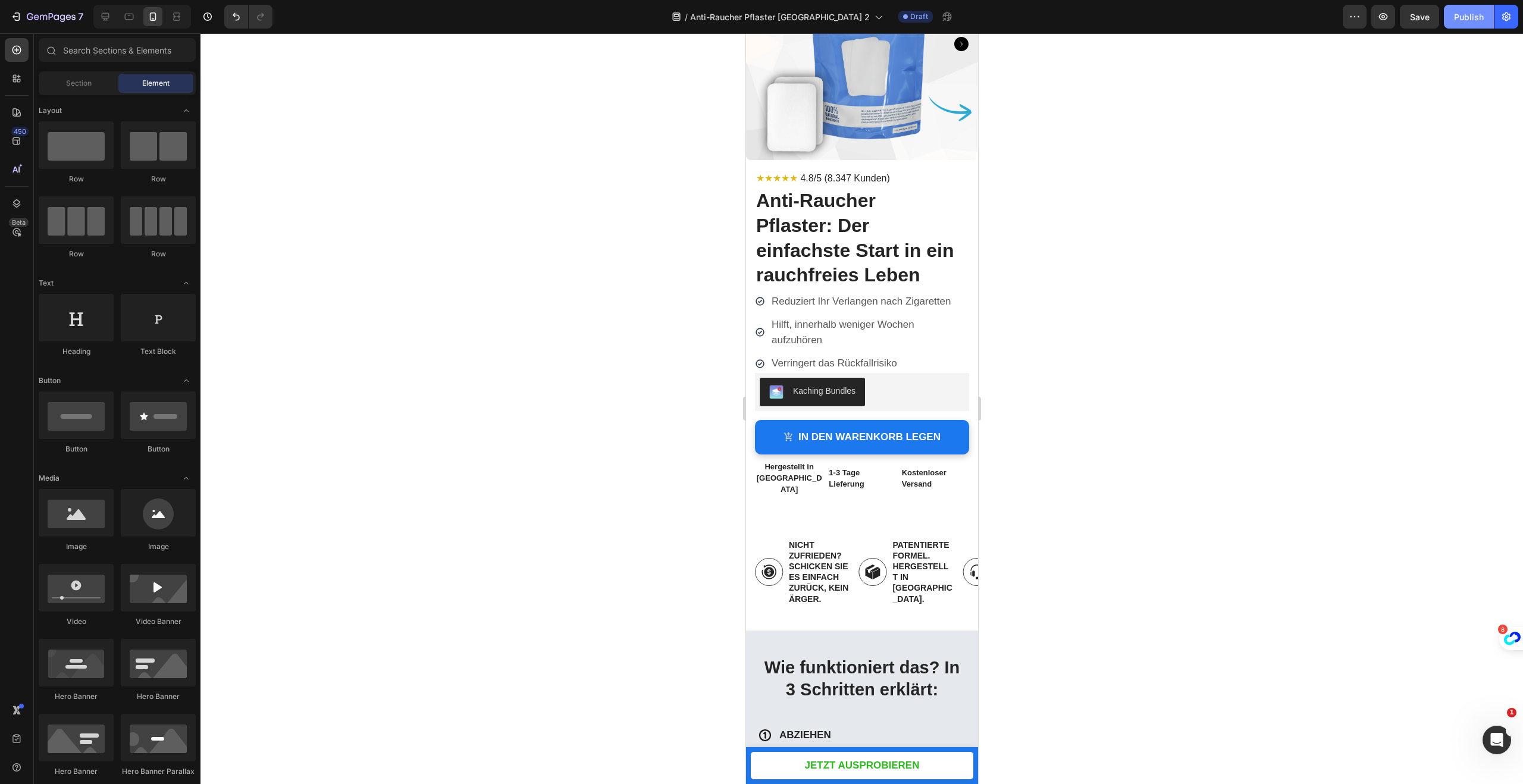
click at [1466, 17] on div "Publish" at bounding box center [1469, 16] width 30 height 12
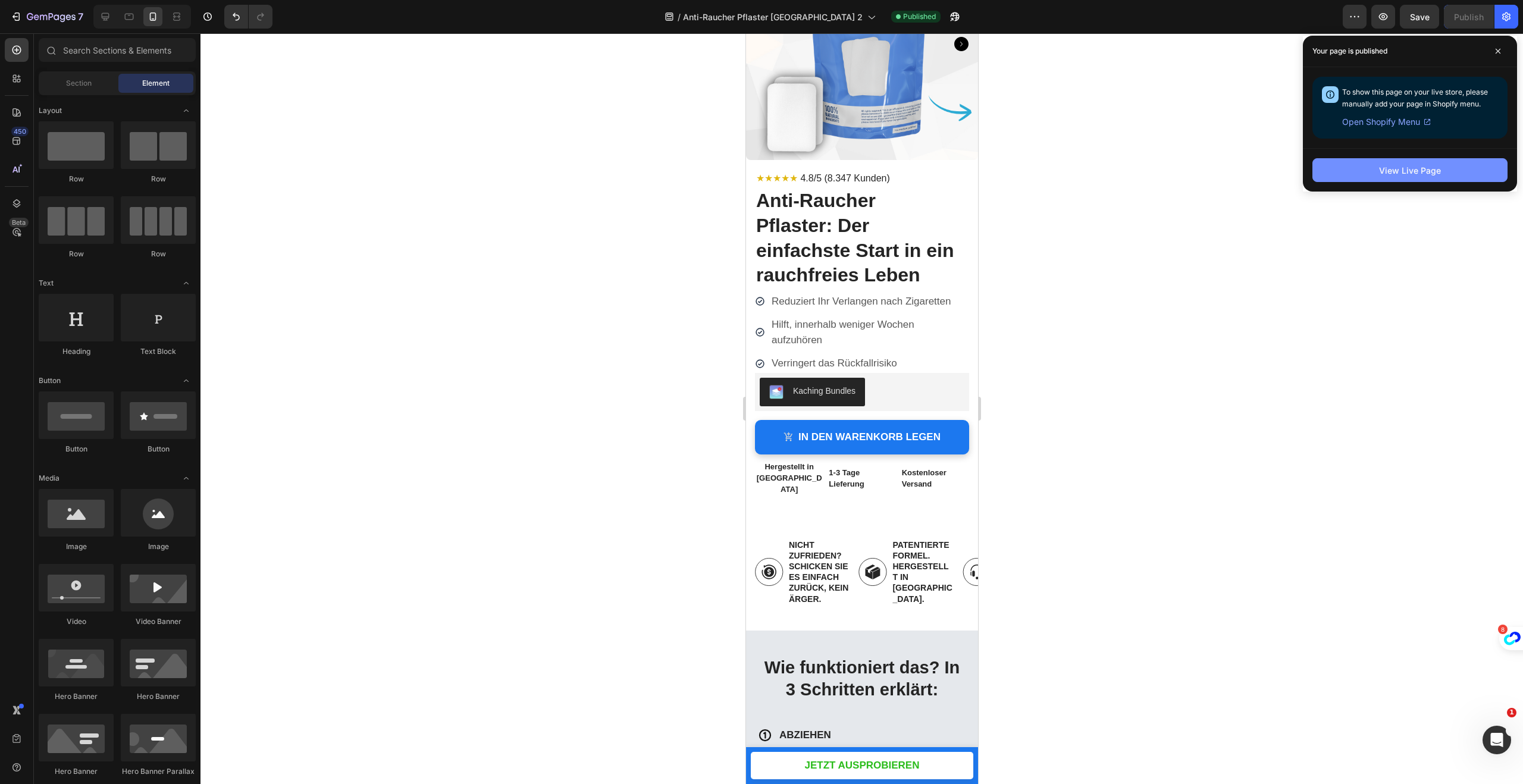
click at [1395, 174] on div "View Live Page" at bounding box center [1410, 170] width 62 height 12
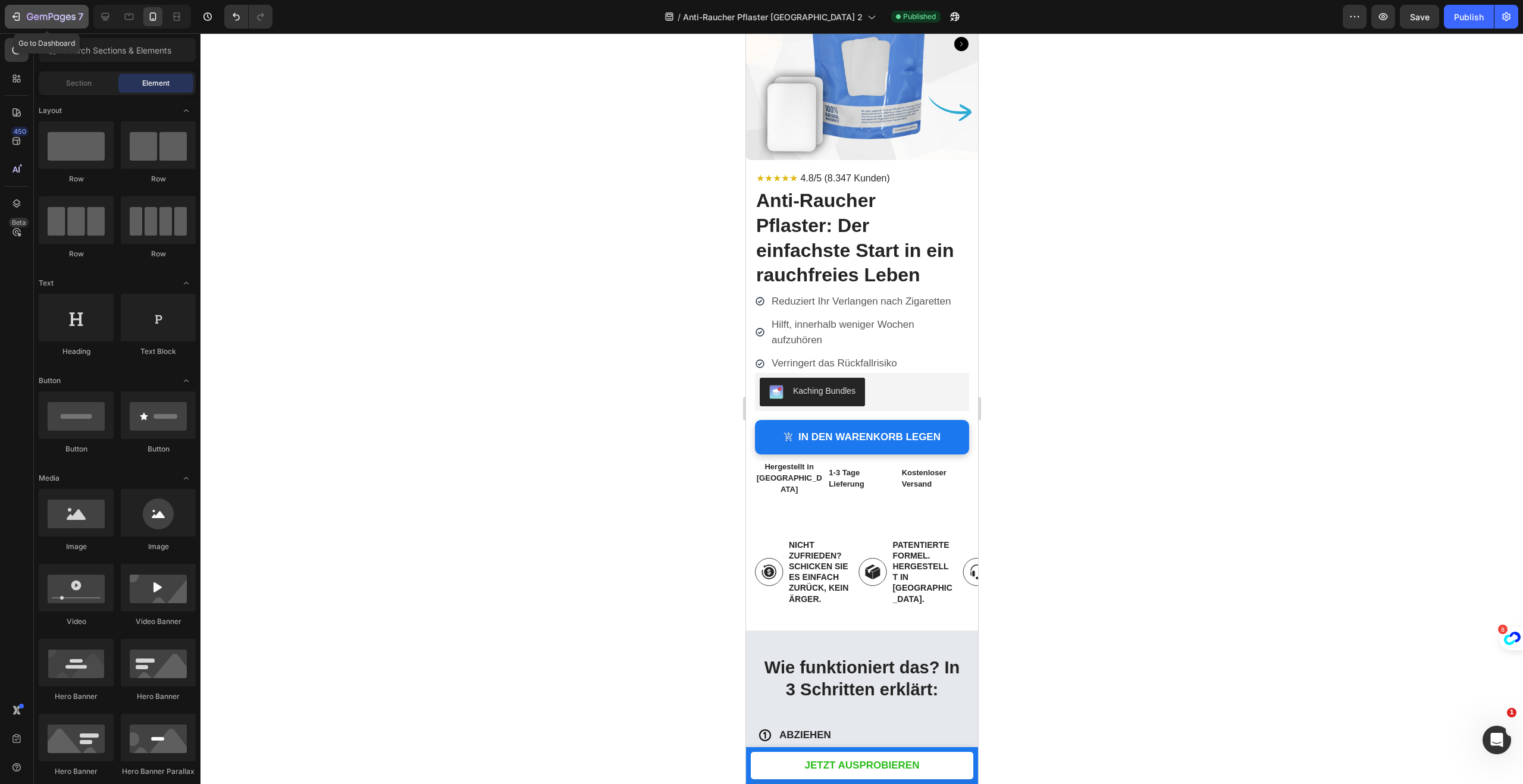
click at [44, 16] on icon "button" at bounding box center [51, 17] width 48 height 10
